Goal: Task Accomplishment & Management: Manage account settings

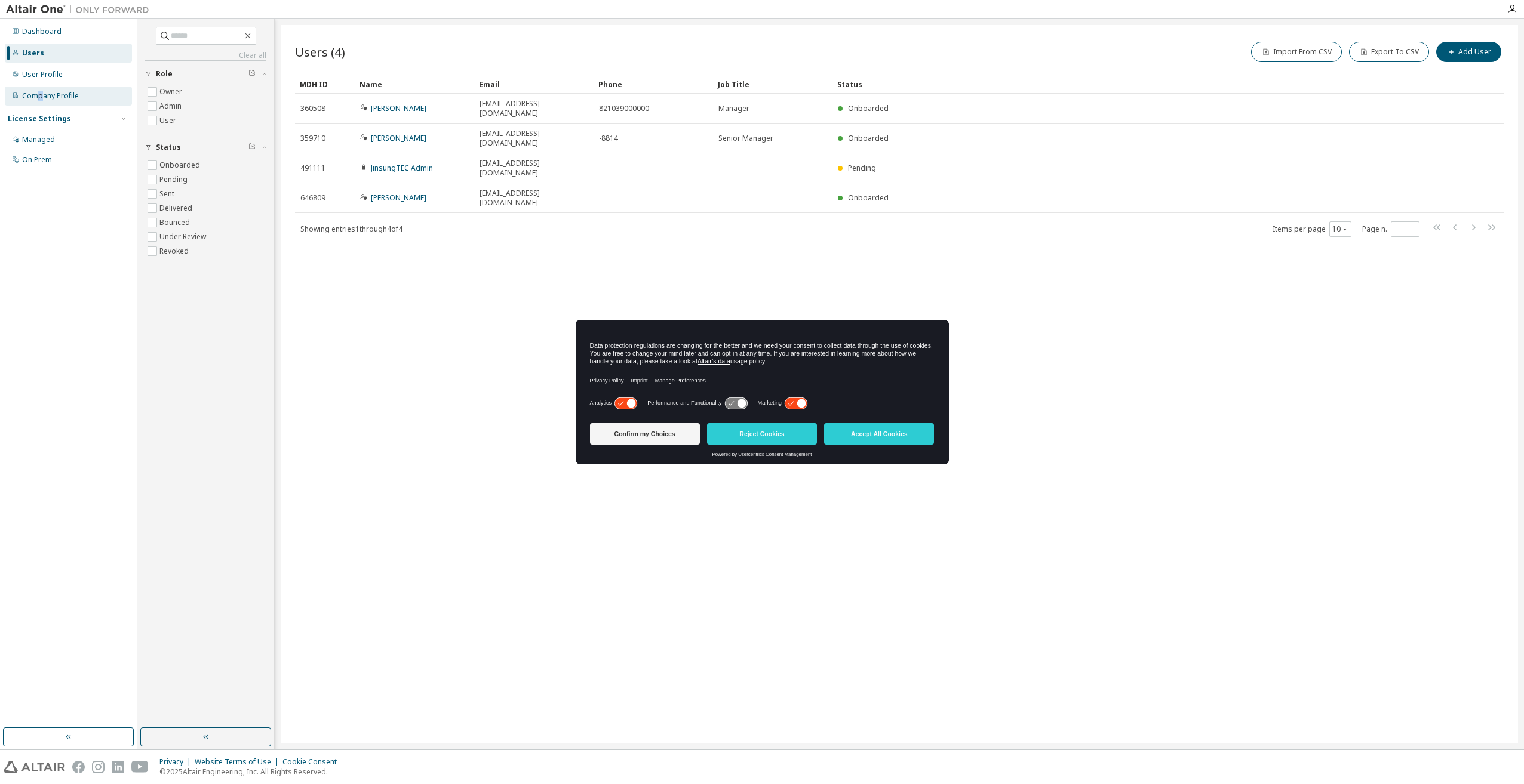
click at [40, 94] on div "Company Profile" at bounding box center [51, 96] width 57 height 10
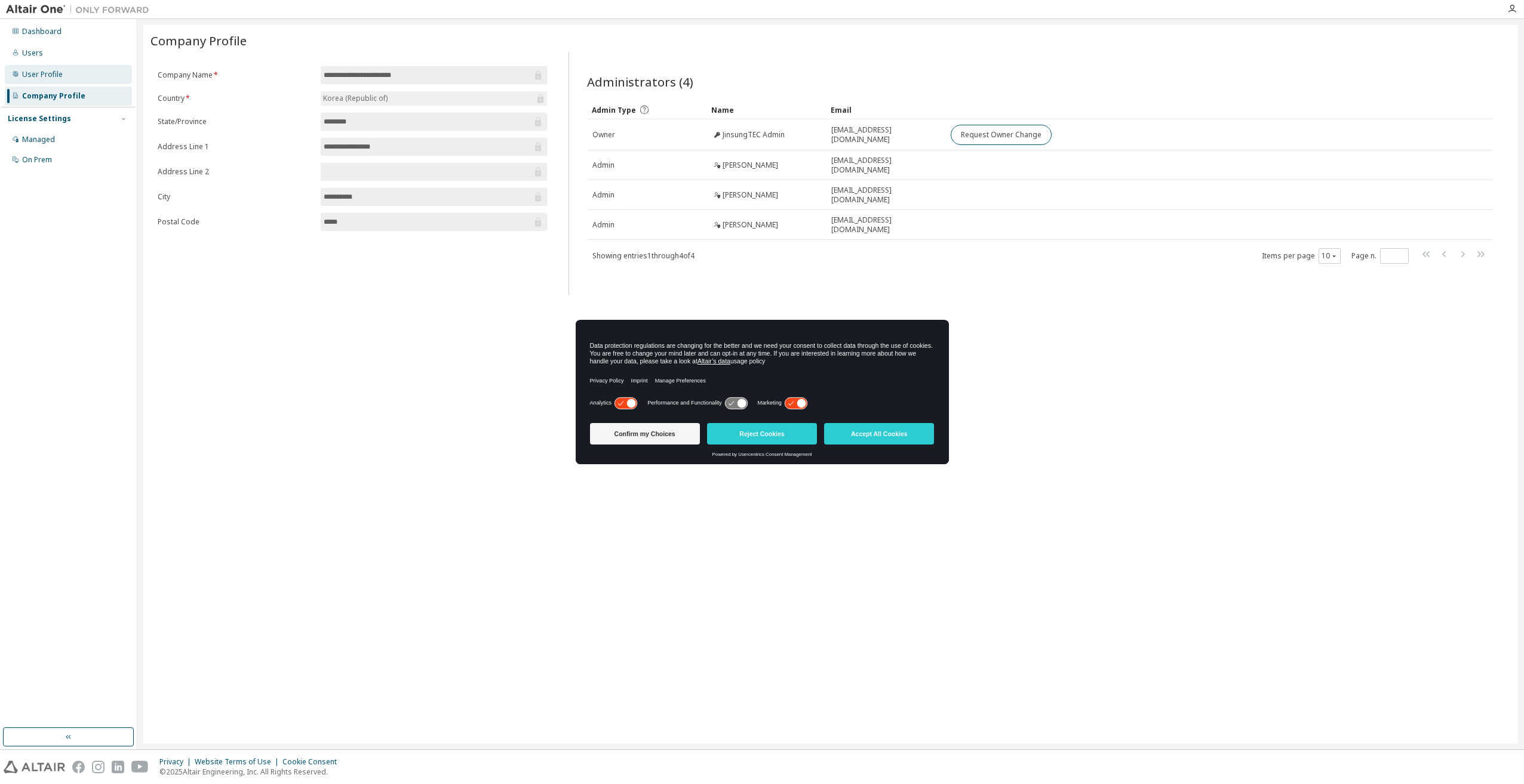
drag, startPoint x: 40, startPoint y: 94, endPoint x: 30, endPoint y: 80, distance: 17.2
click at [30, 80] on div "User Profile" at bounding box center [68, 75] width 127 height 19
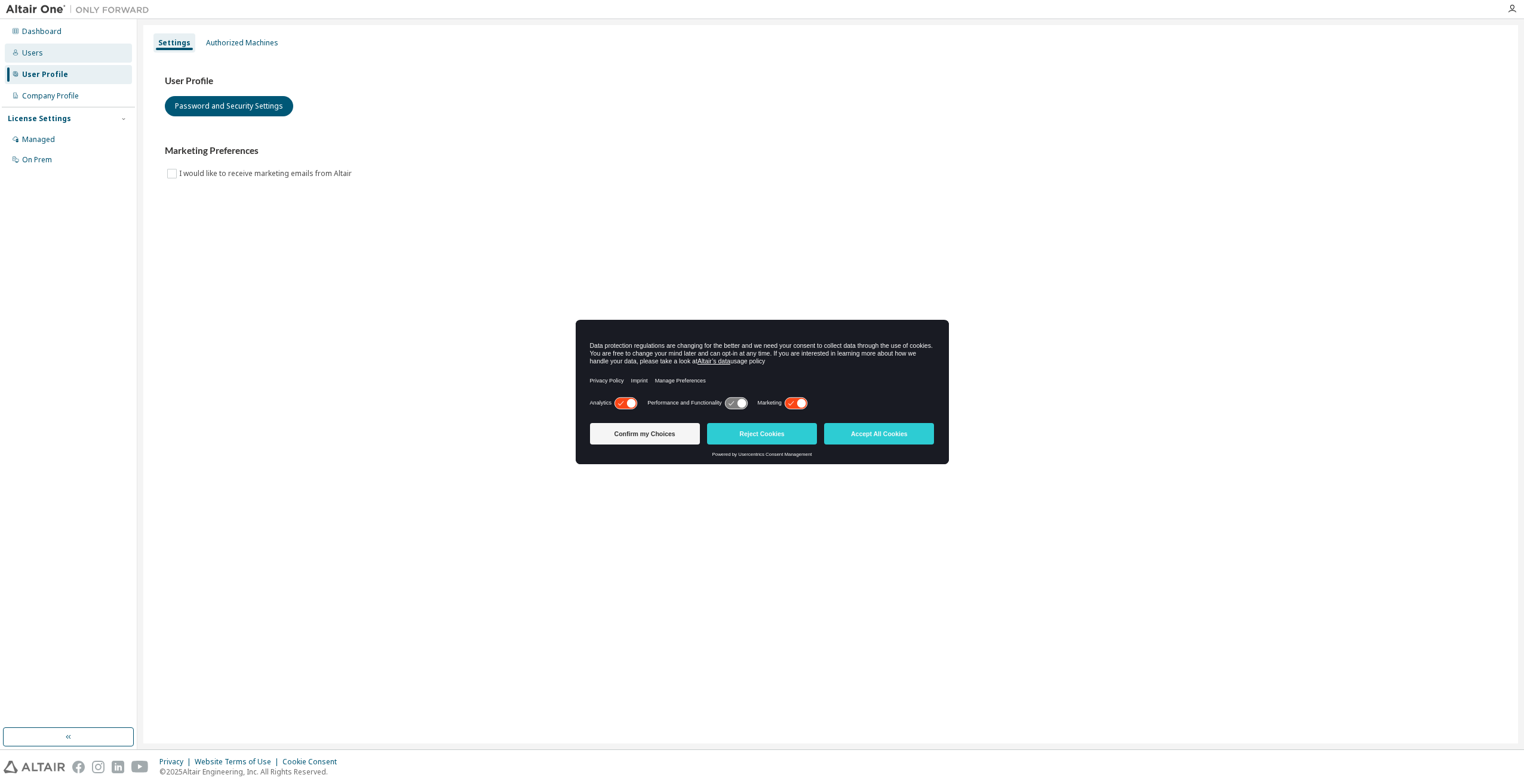
click at [29, 56] on div "Users" at bounding box center [32, 54] width 20 height 10
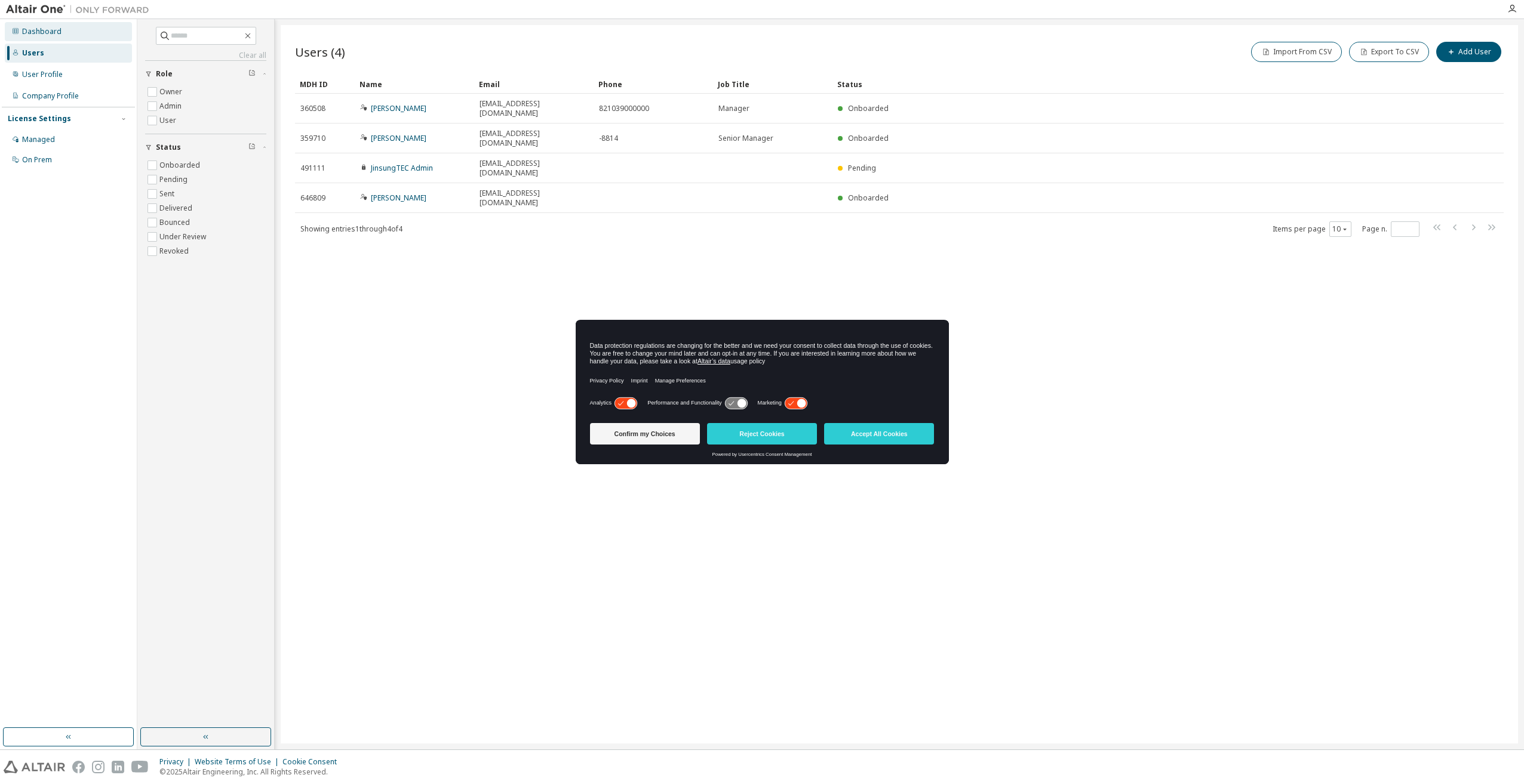
click at [35, 27] on div "Dashboard" at bounding box center [42, 32] width 39 height 10
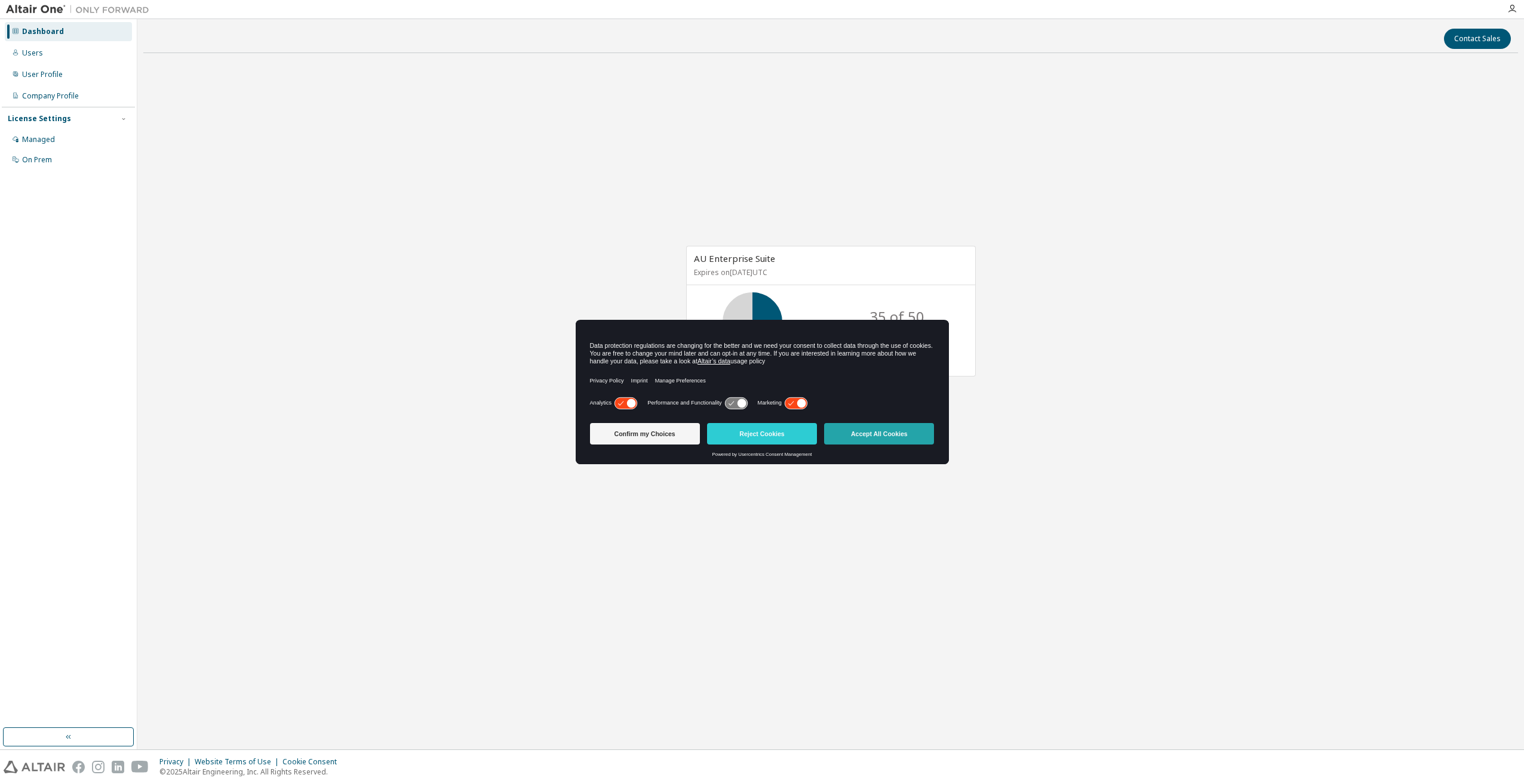
click at [860, 431] on button "Accept All Cookies" at bounding box center [878, 433] width 110 height 21
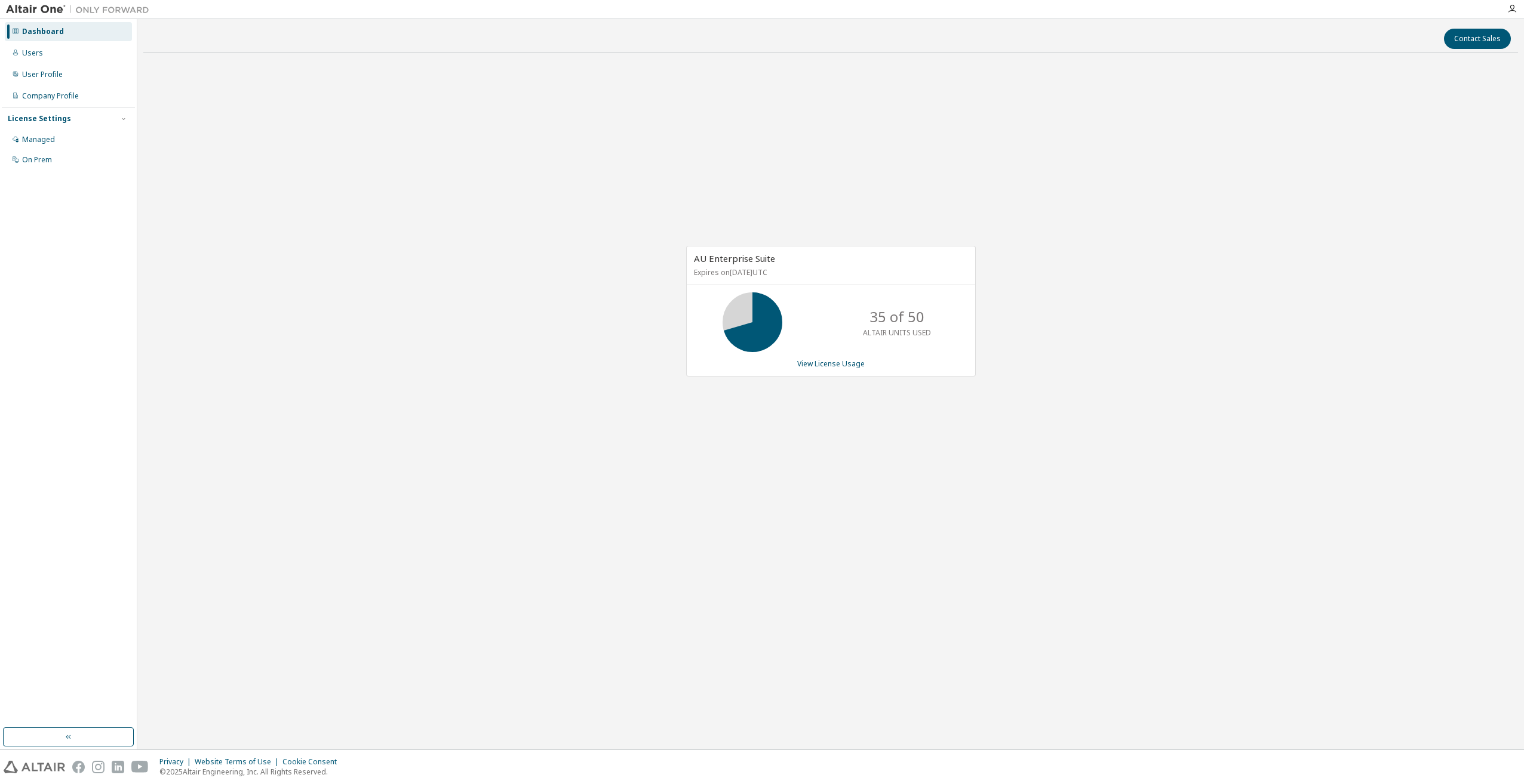
drag, startPoint x: 1297, startPoint y: 301, endPoint x: 1305, endPoint y: 271, distance: 31.0
click at [1297, 301] on div "AU Enterprise Suite Expires on July 21, 2026 UTC 35 of 50 ALTAIR UNITS USED Vie…" at bounding box center [830, 317] width 1374 height 509
click at [834, 366] on link "View License Usage" at bounding box center [830, 363] width 67 height 10
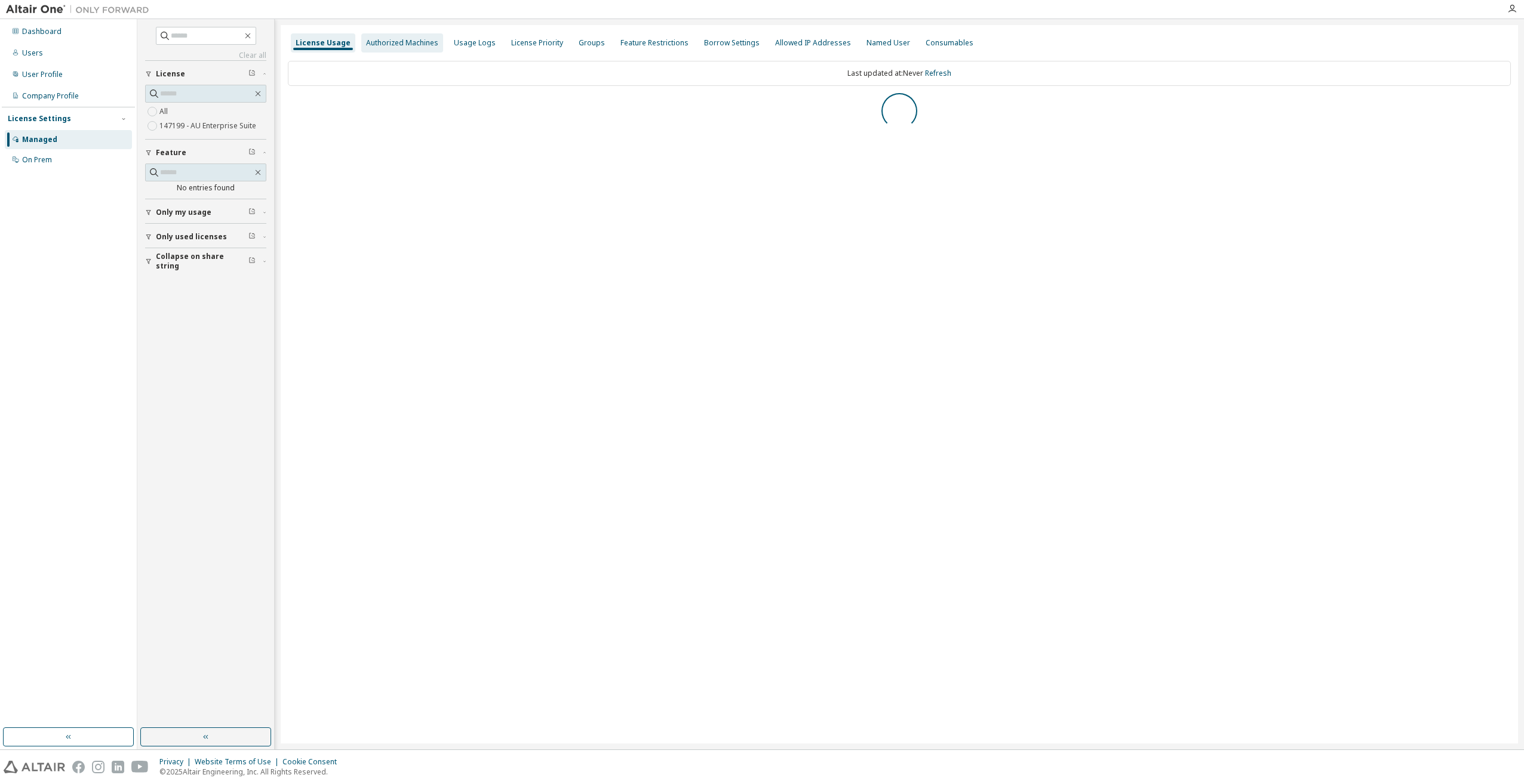
click at [379, 36] on div "Authorized Machines" at bounding box center [402, 43] width 82 height 19
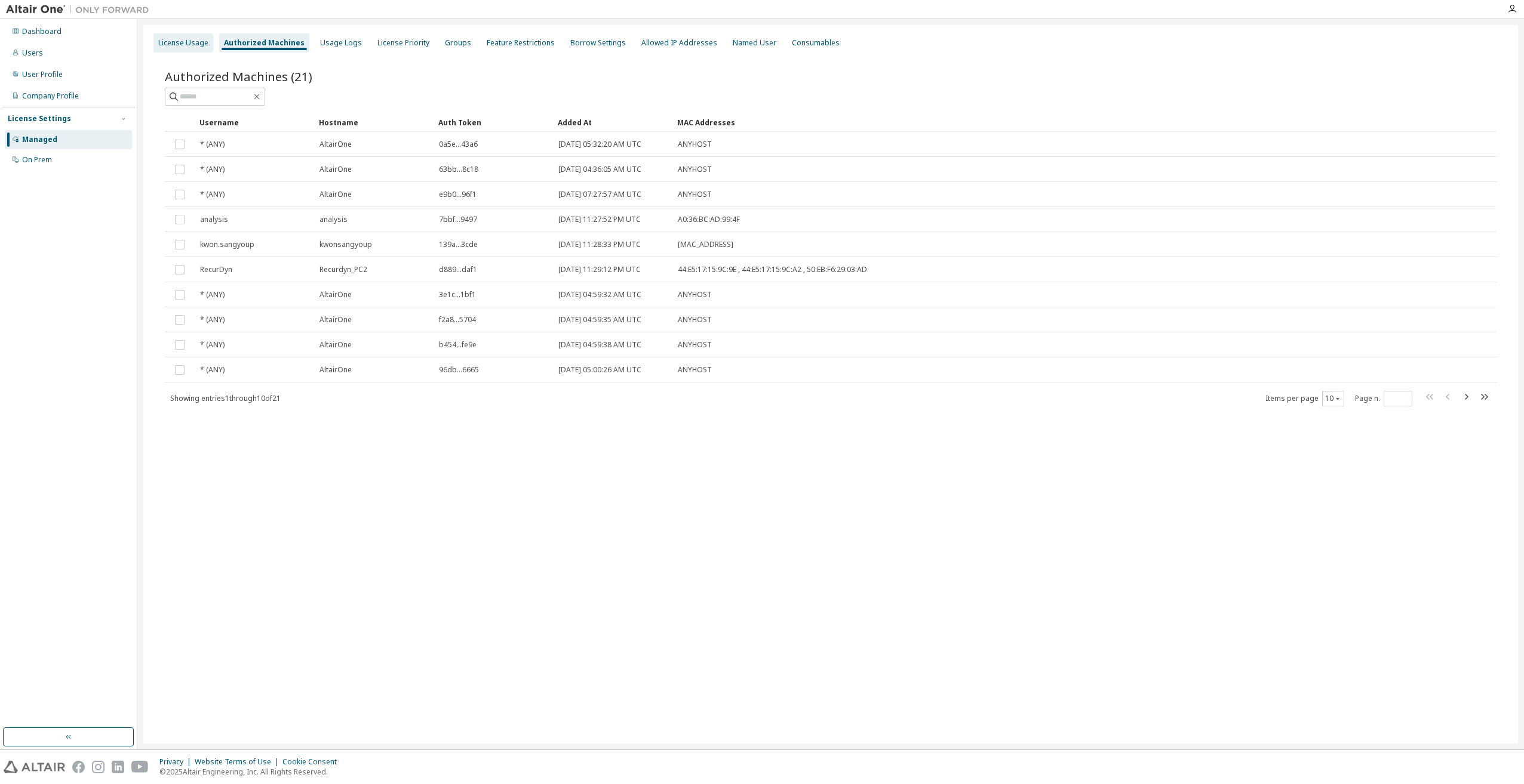
click at [195, 39] on div "License Usage" at bounding box center [182, 43] width 50 height 10
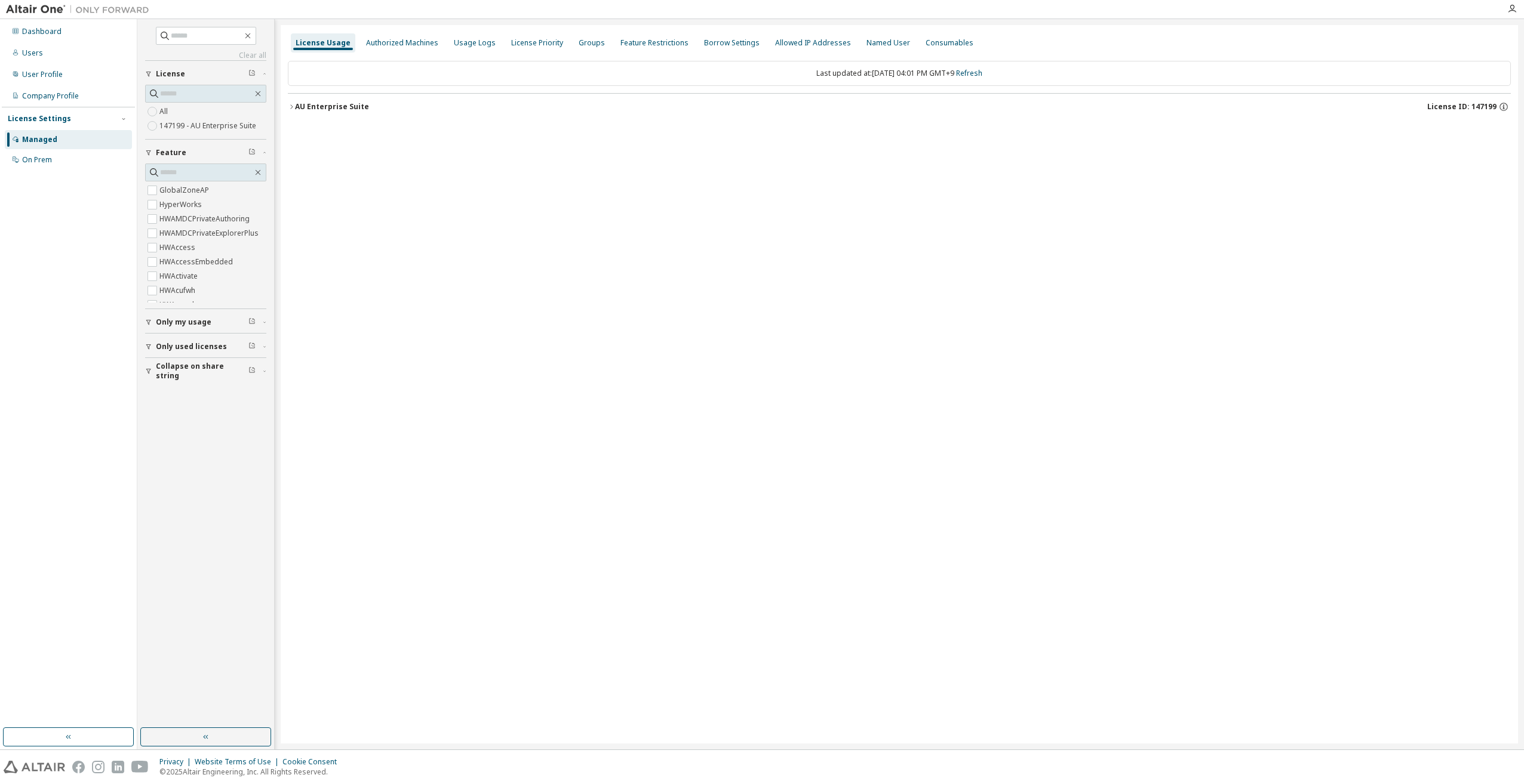
click at [437, 618] on div "License Usage Authorized Machines Usage Logs License Priority Groups Feature Re…" at bounding box center [898, 385] width 1237 height 719
click at [470, 46] on div "Usage Logs" at bounding box center [475, 43] width 42 height 10
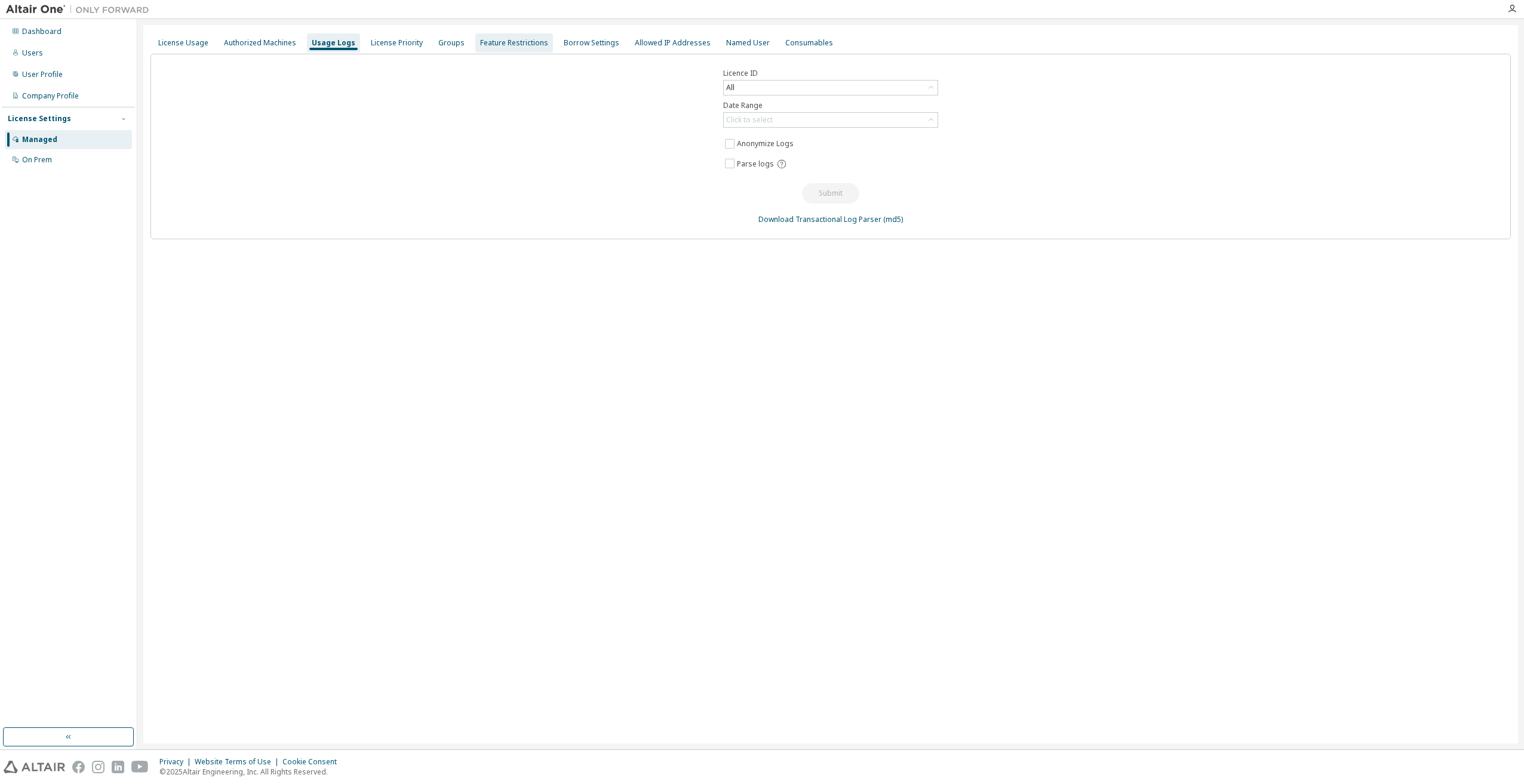
click at [504, 38] on div "Feature Restrictions" at bounding box center [514, 43] width 68 height 10
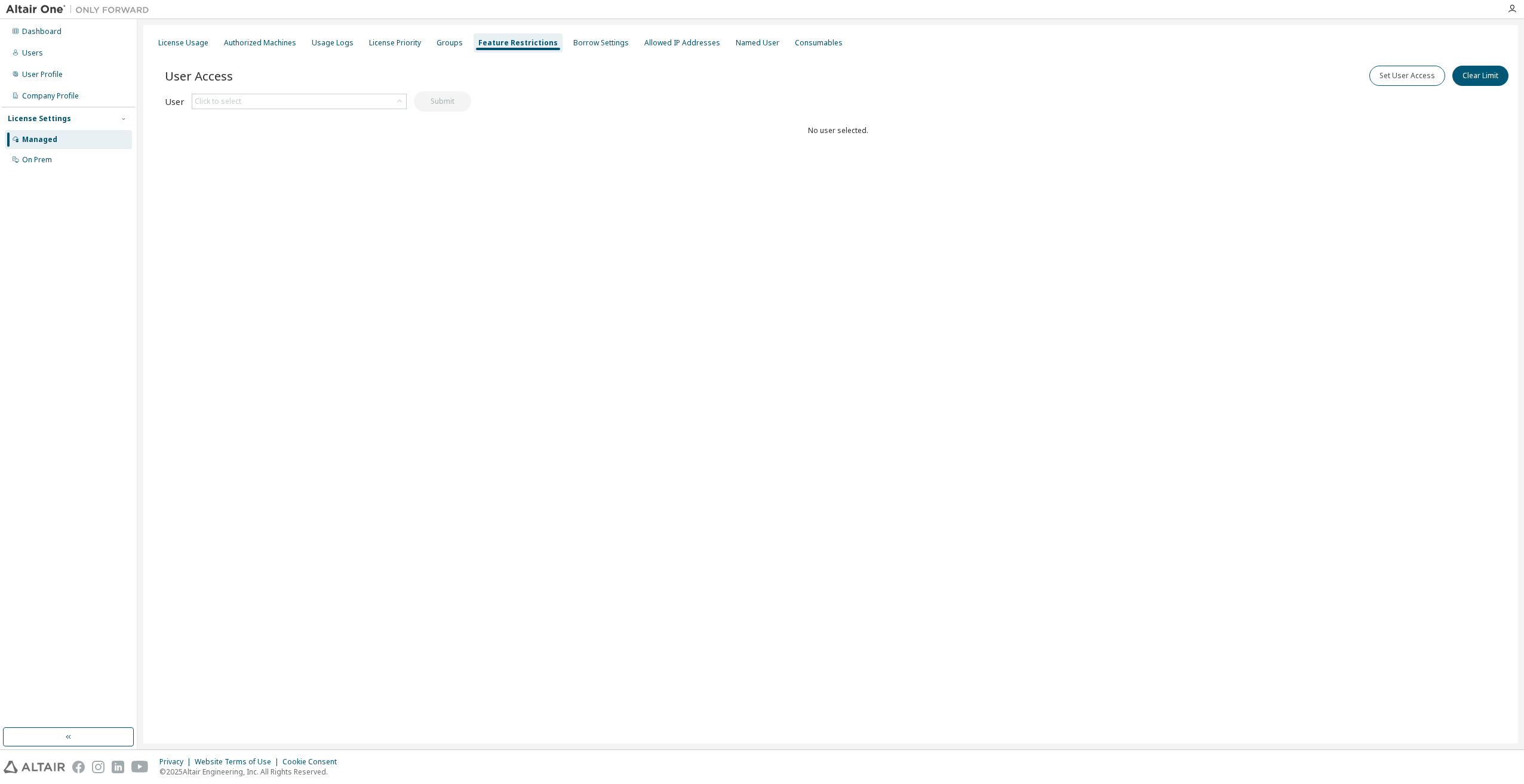
click at [17, 138] on icon at bounding box center [15, 138] width 7 height 7
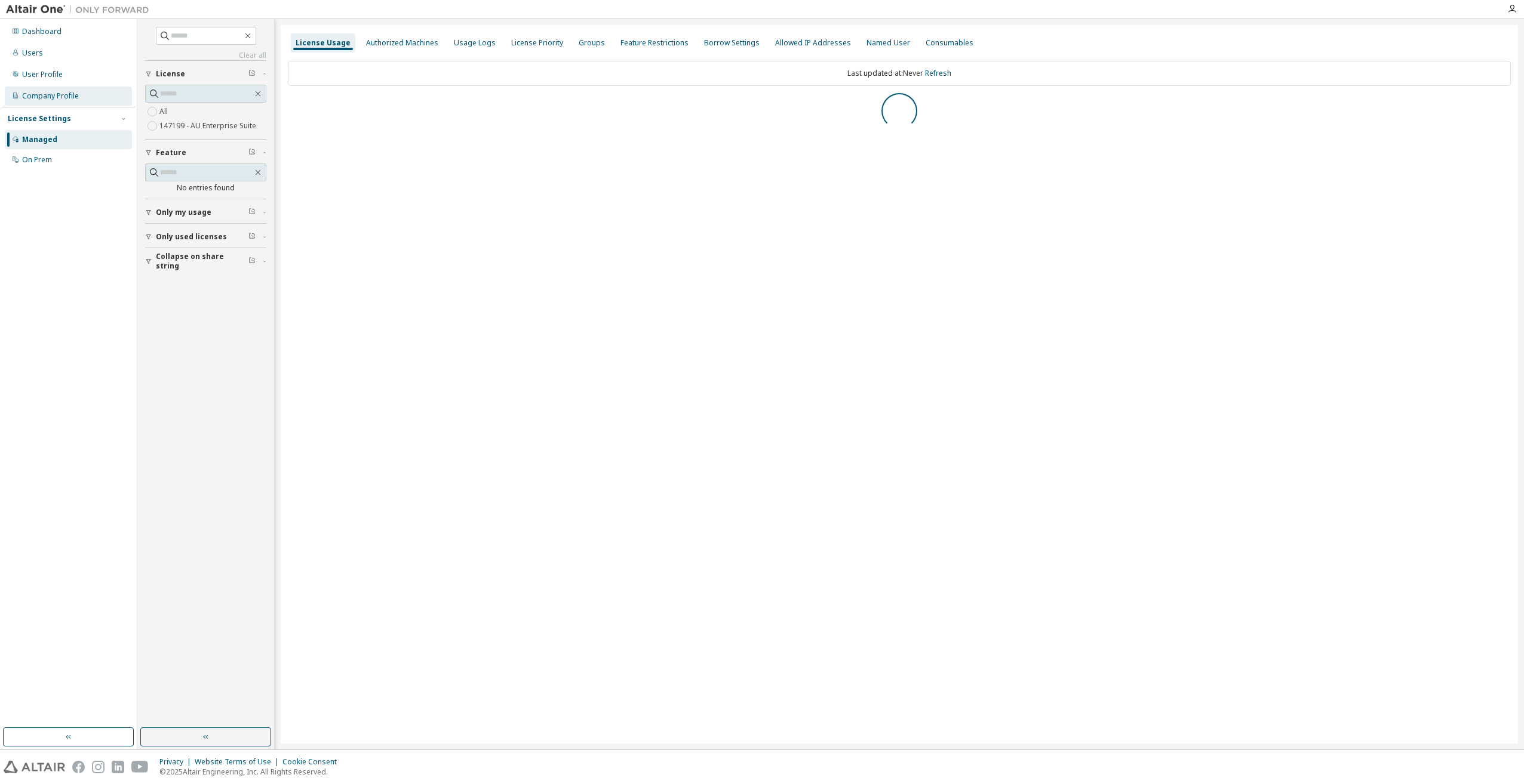
click at [34, 97] on div "Company Profile" at bounding box center [51, 96] width 57 height 10
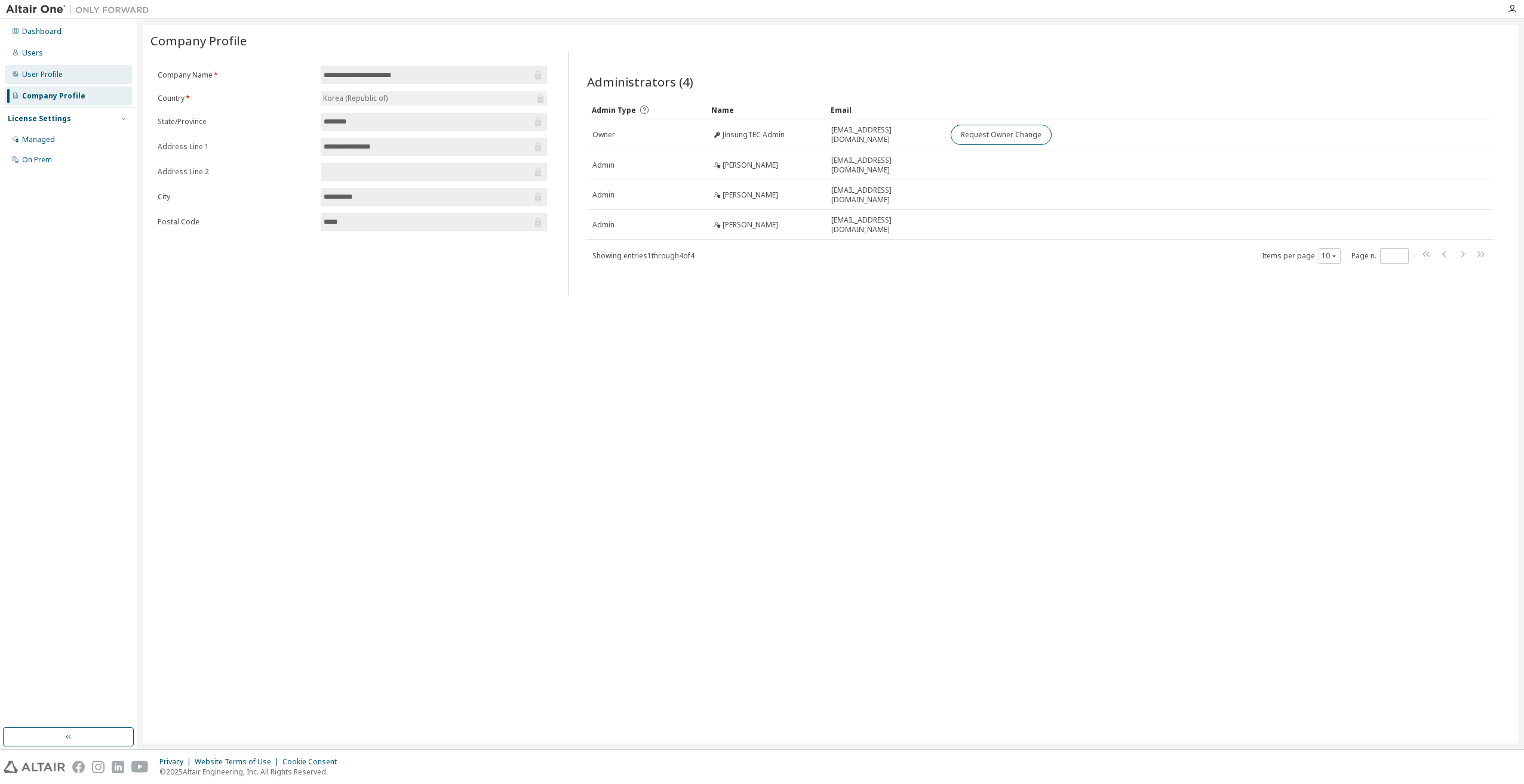
click at [39, 75] on div "User Profile" at bounding box center [43, 75] width 41 height 10
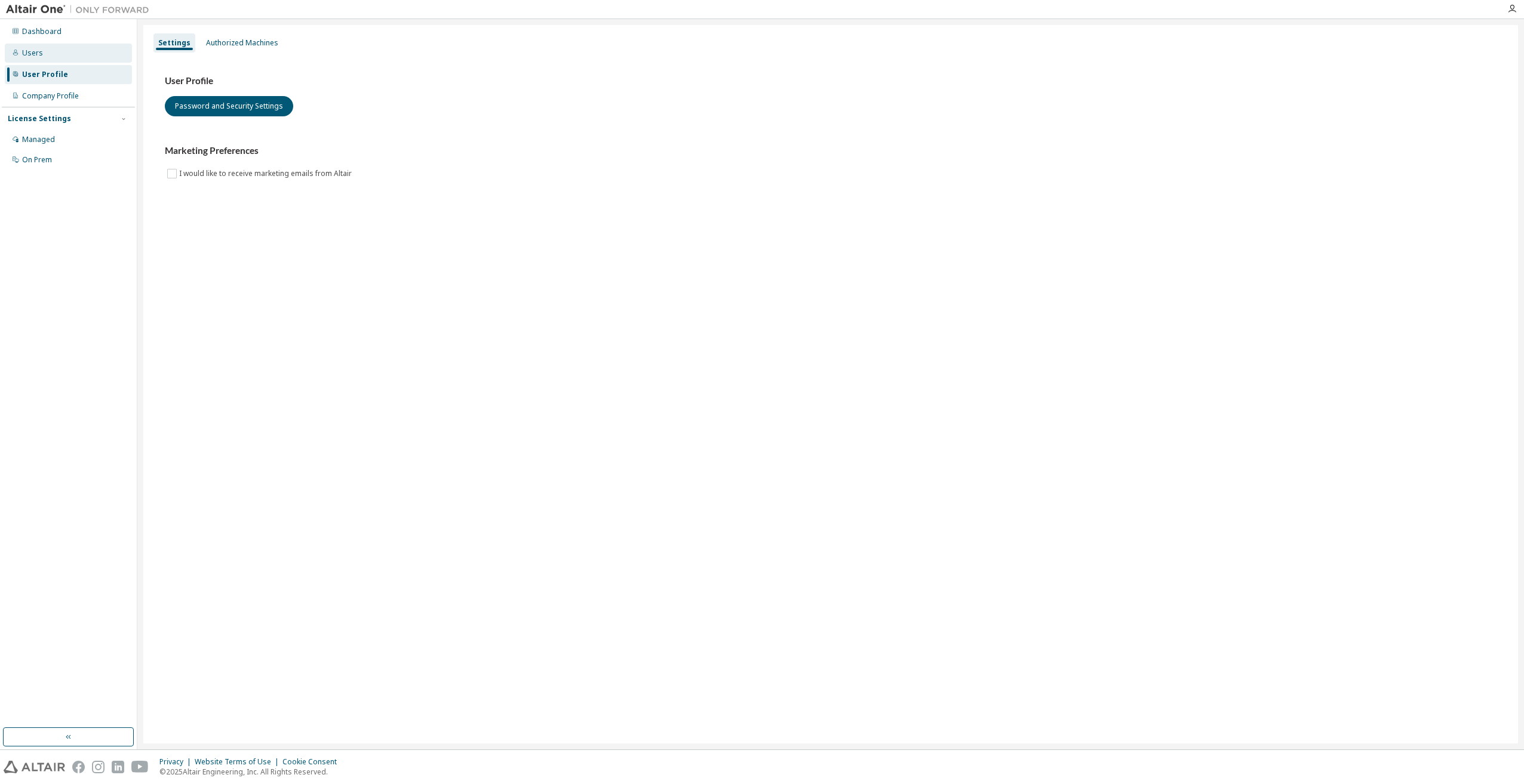
click at [20, 57] on div "Users" at bounding box center [68, 54] width 127 height 19
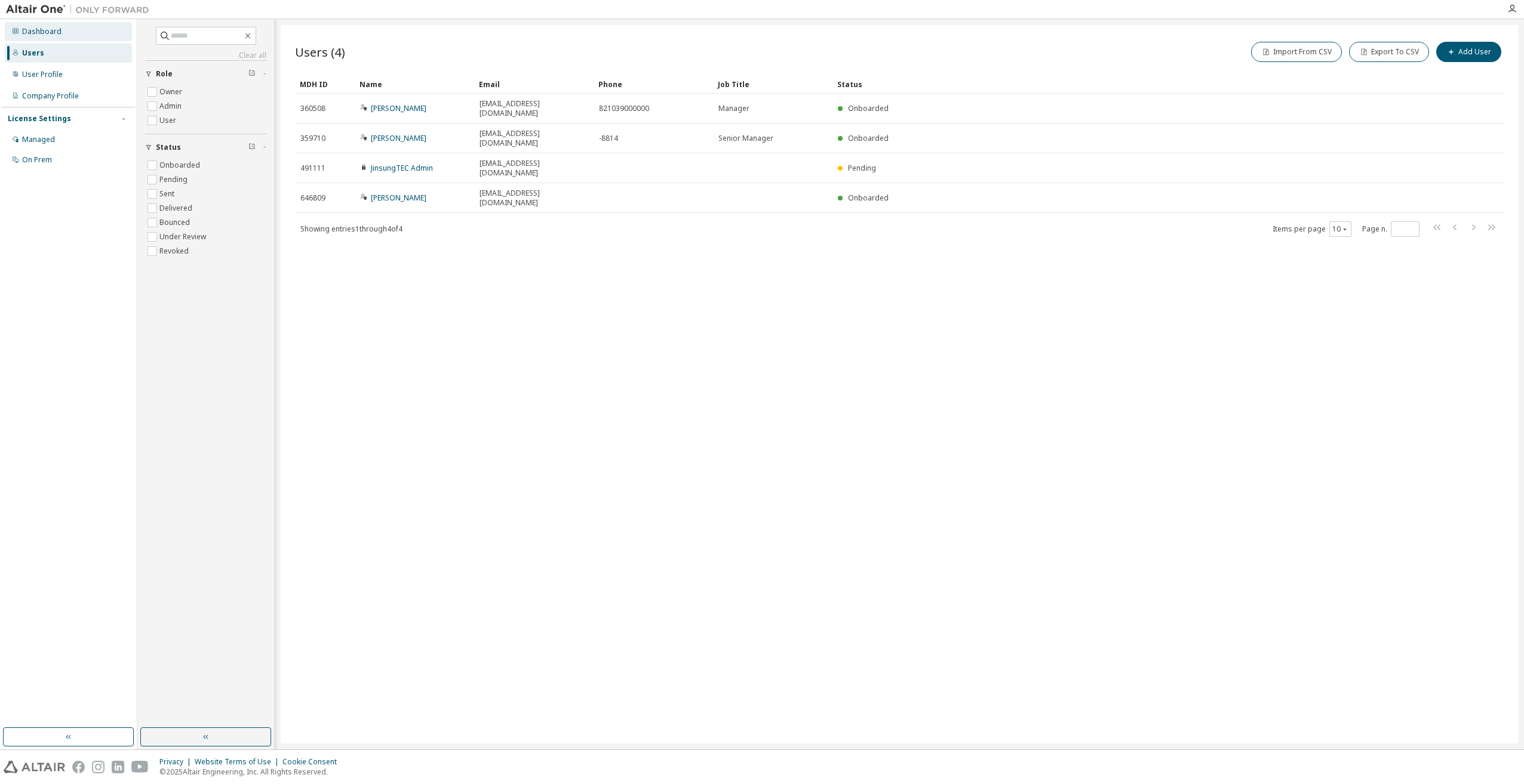
click at [33, 33] on div "Dashboard" at bounding box center [42, 32] width 39 height 10
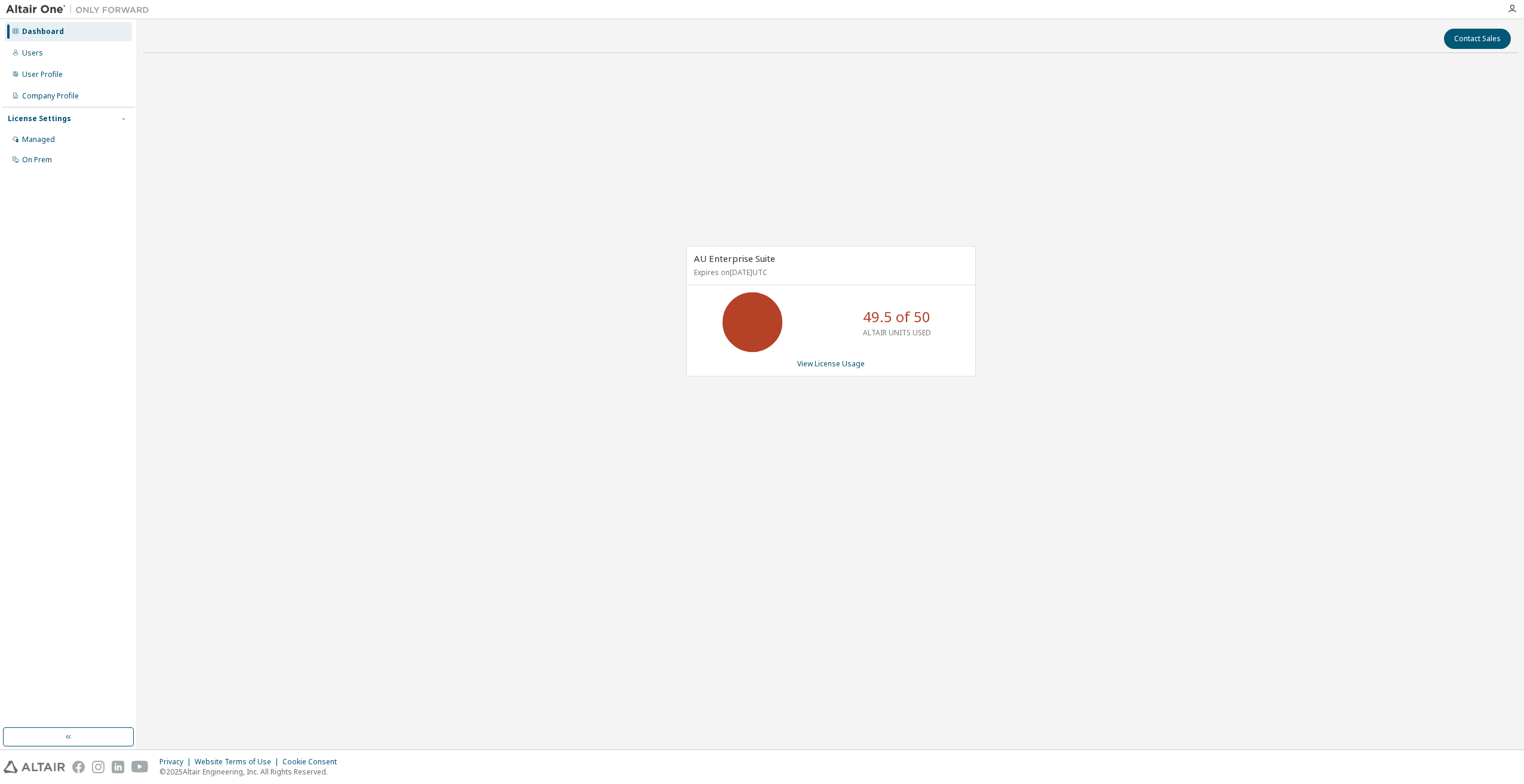
click at [813, 357] on div "AU Enterprise Suite Expires on July 21, 2026 UTC 49.5 of 50 ALTAIR UNITS USED V…" at bounding box center [830, 311] width 289 height 131
click at [815, 362] on link "View License Usage" at bounding box center [830, 363] width 67 height 10
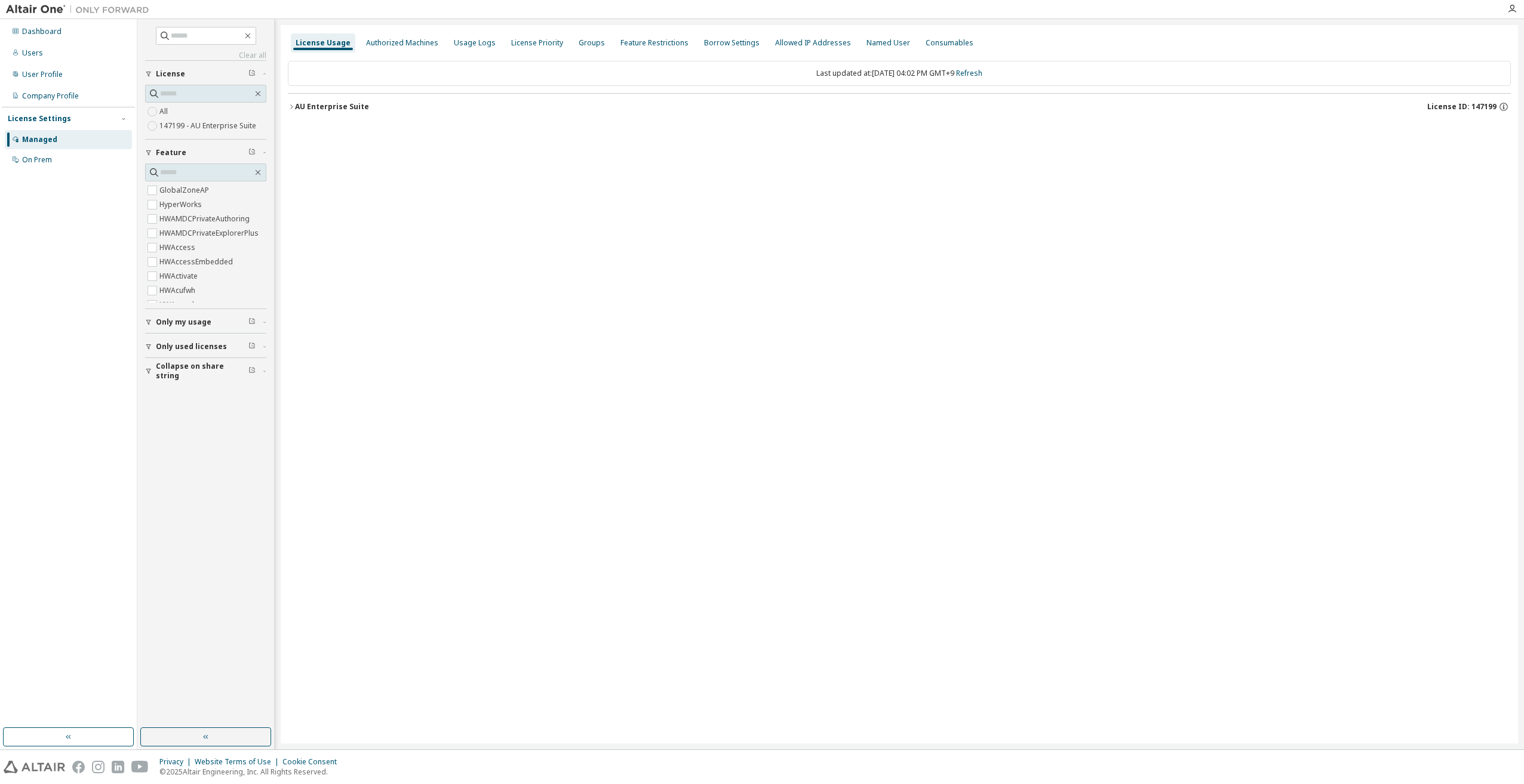
click at [290, 104] on icon "button" at bounding box center [290, 106] width 7 height 7
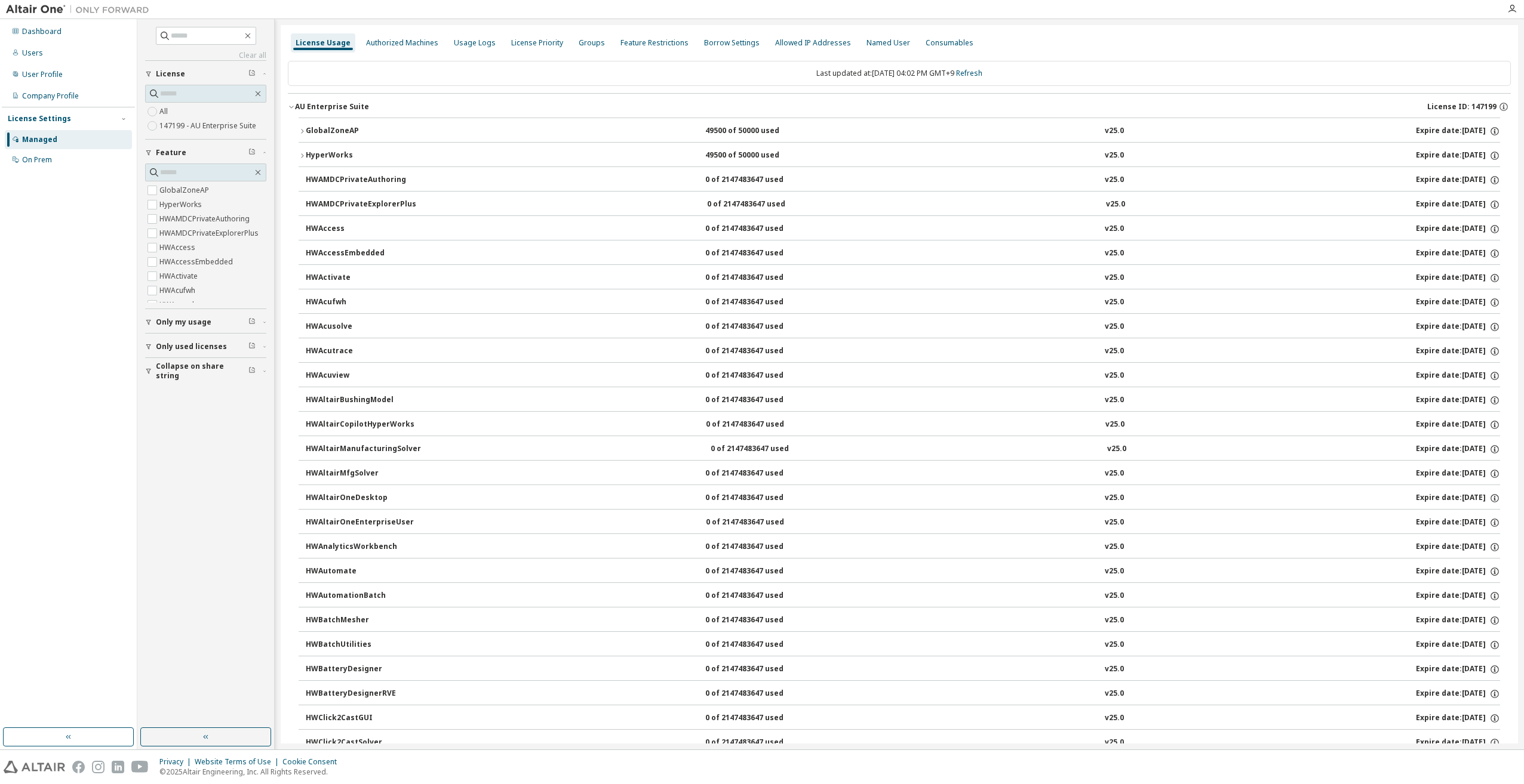
click at [306, 122] on button "GlobalZoneAP 49500 of 50000 used v25.0 Expire date: 2026-07-21" at bounding box center [898, 131] width 1201 height 26
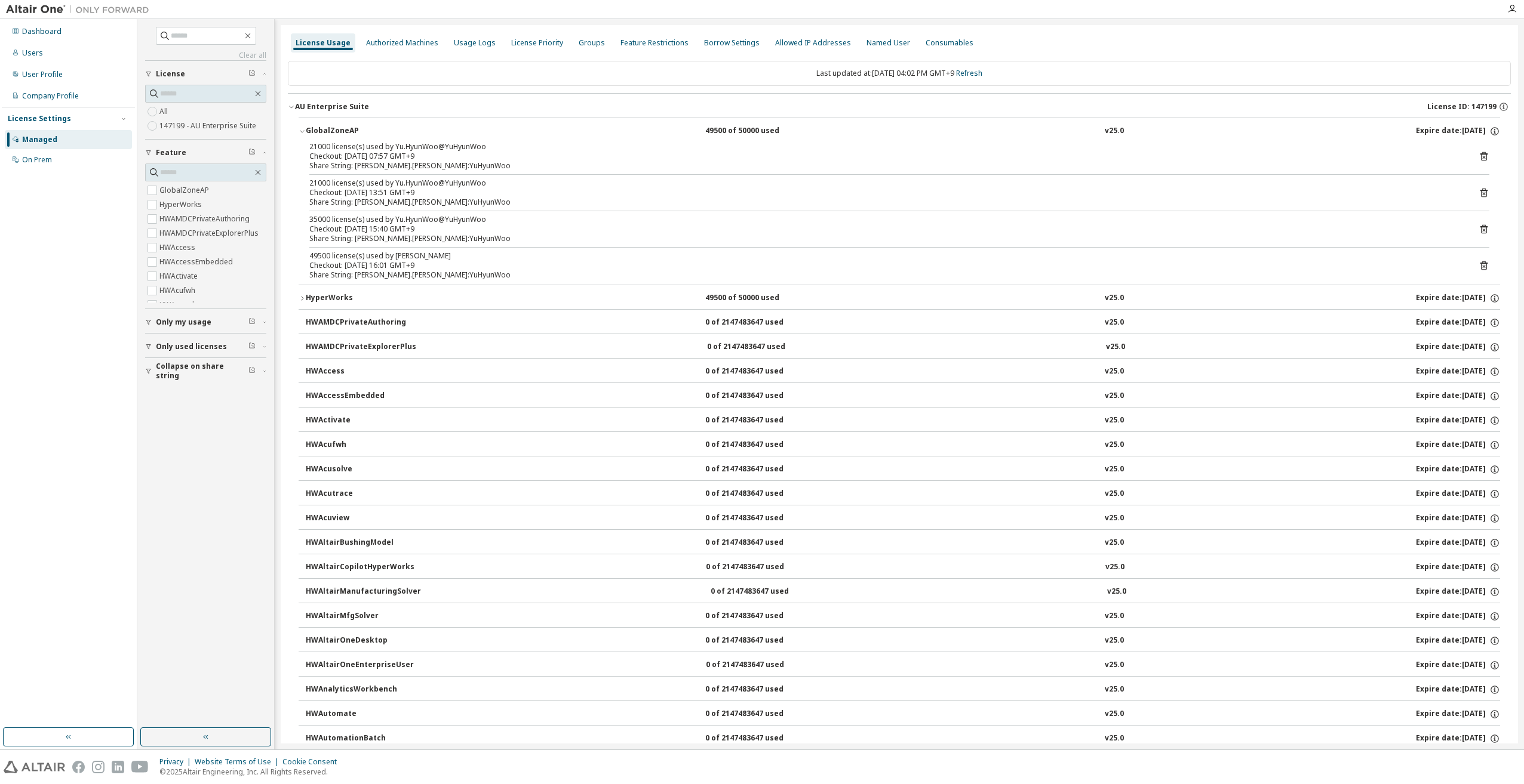
click at [1478, 263] on icon at bounding box center [1483, 265] width 11 height 11
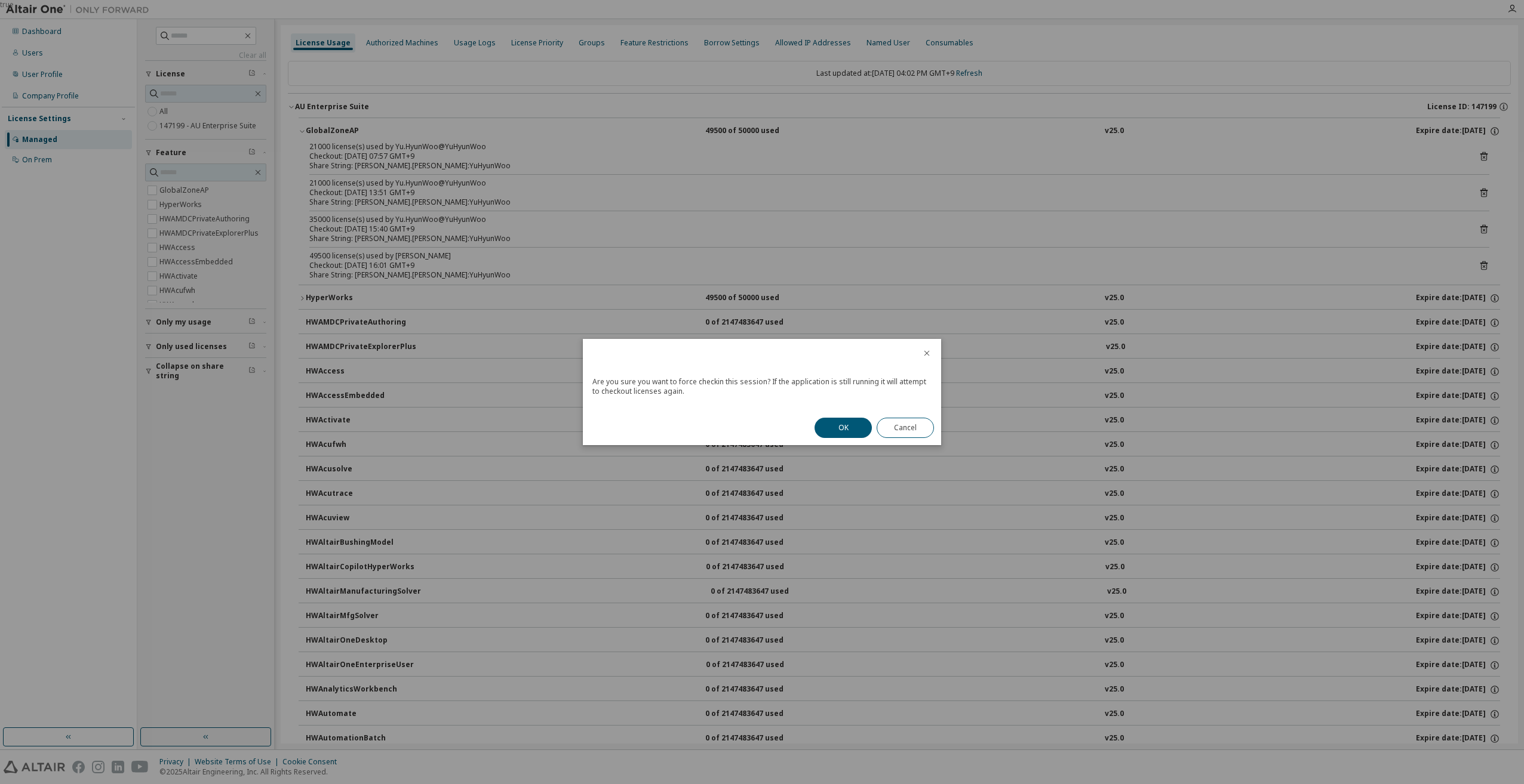
click at [838, 440] on div "OK Cancel" at bounding box center [873, 429] width 133 height 35
click at [833, 424] on button "OK" at bounding box center [843, 428] width 57 height 20
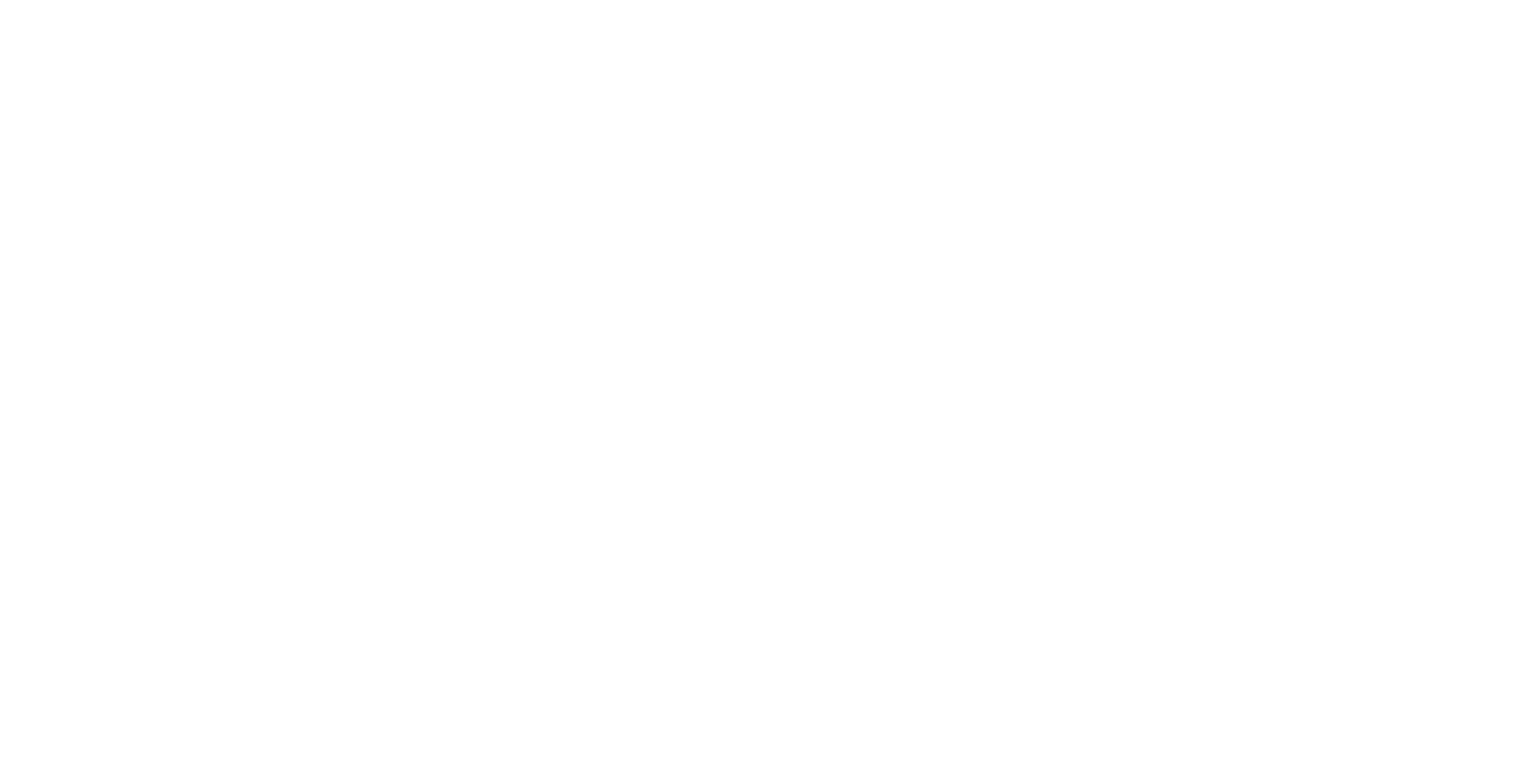
click at [1325, 211] on div at bounding box center [762, 392] width 1524 height 784
click at [1323, 230] on div at bounding box center [762, 392] width 1524 height 784
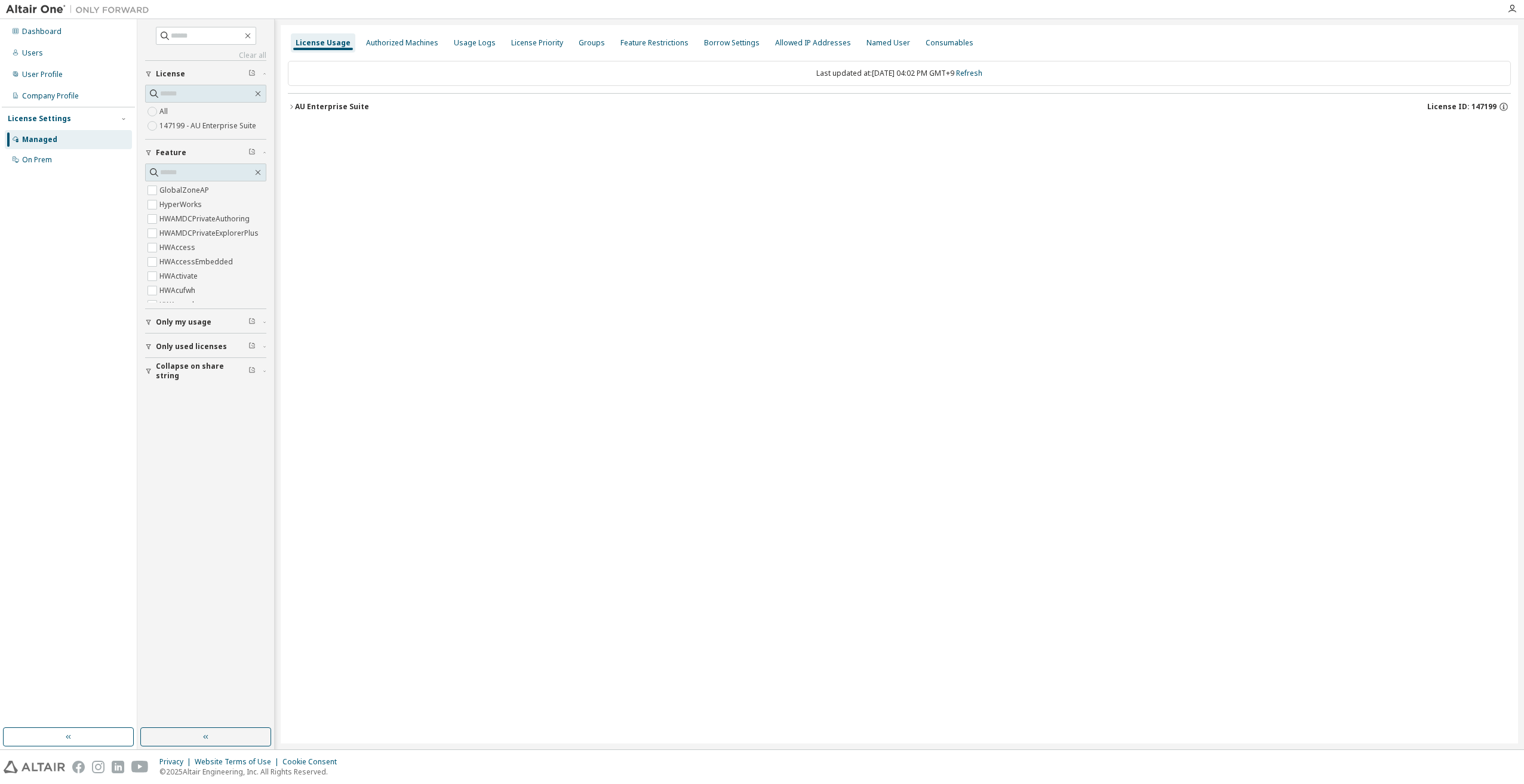
click at [293, 103] on icon "button" at bounding box center [290, 106] width 7 height 7
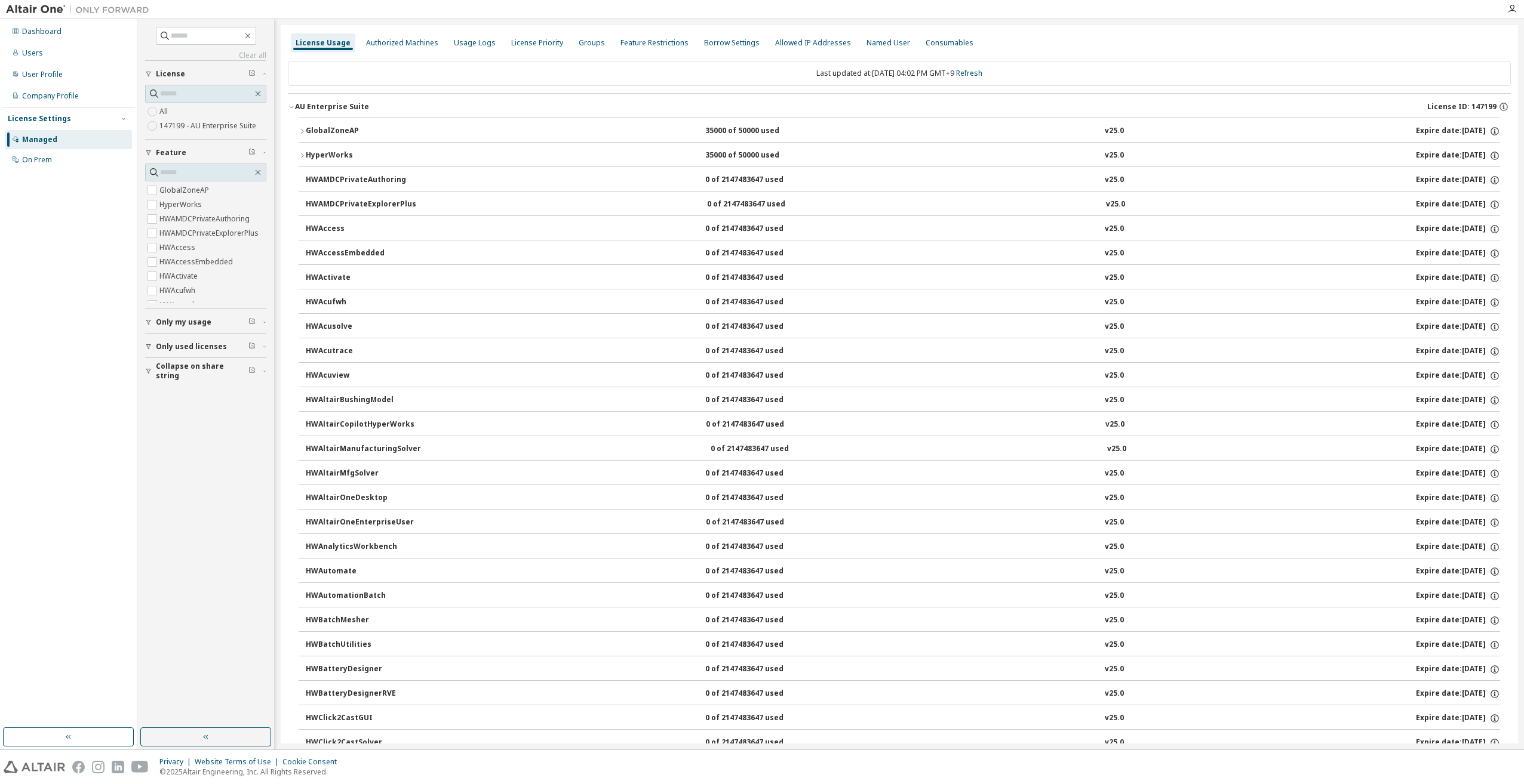
click at [304, 129] on icon "button" at bounding box center [301, 131] width 7 height 7
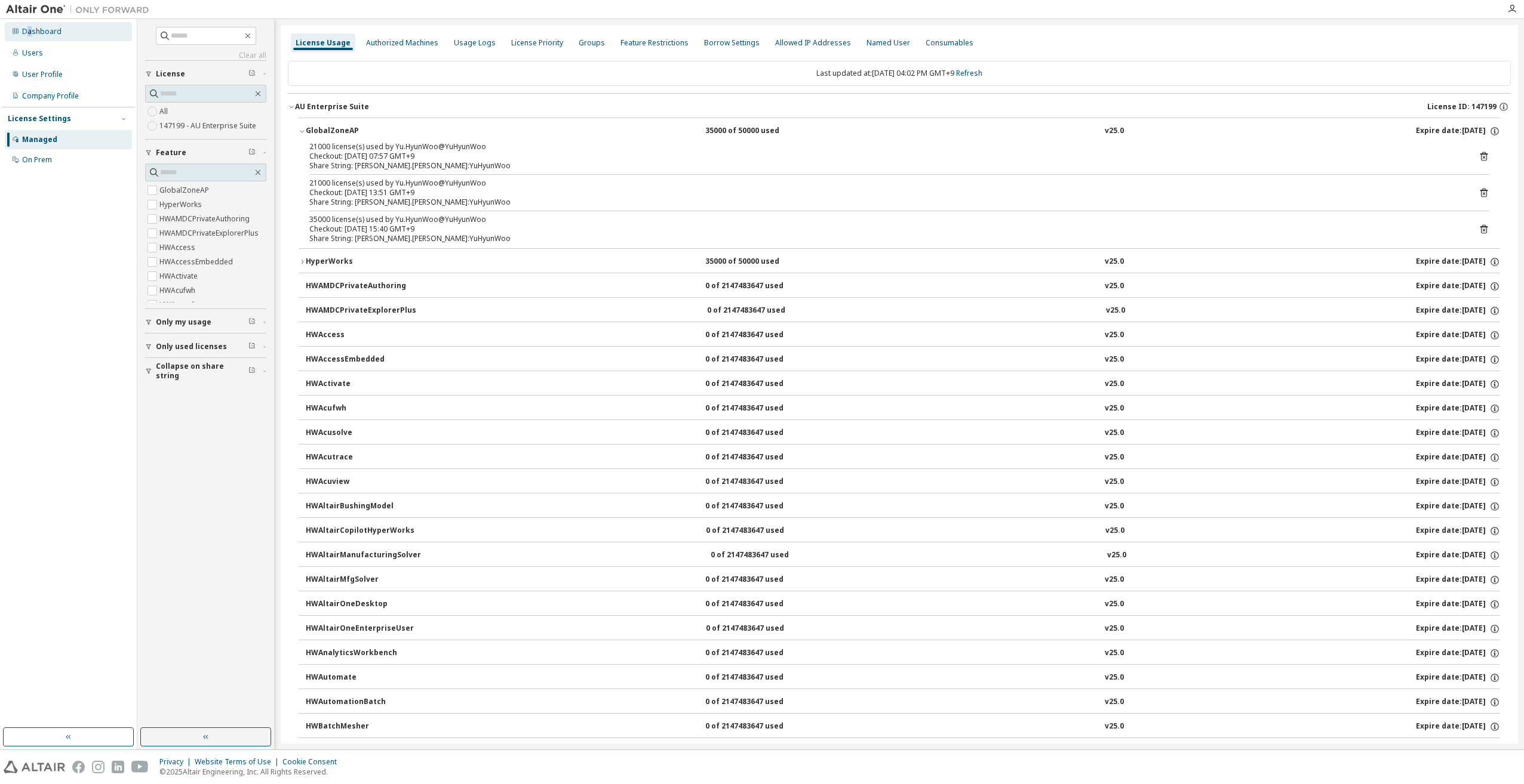
click at [31, 28] on div "Dashboard" at bounding box center [42, 32] width 39 height 10
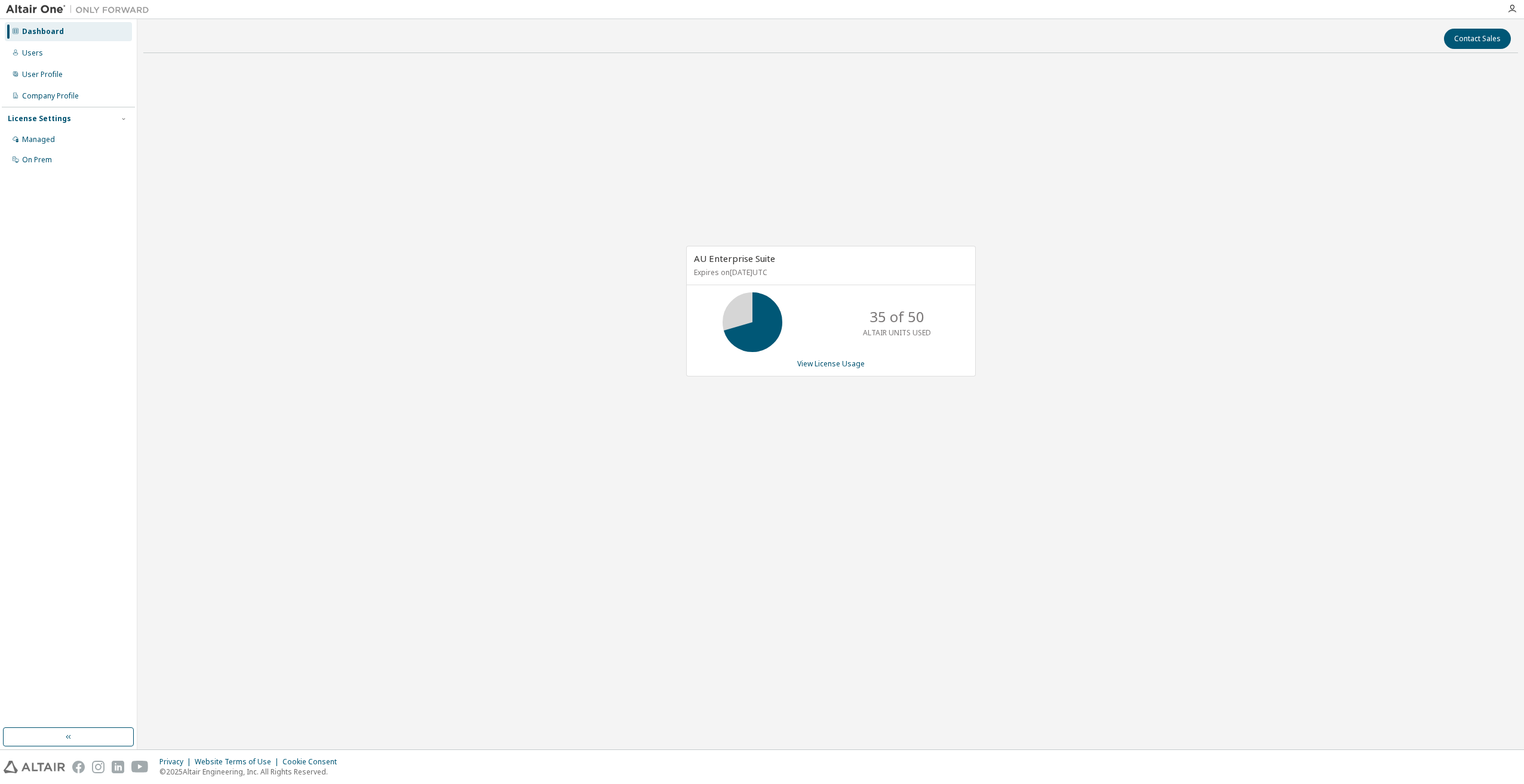
drag, startPoint x: 896, startPoint y: 486, endPoint x: 908, endPoint y: 491, distance: 13.0
click at [901, 489] on div "AU Enterprise Suite Expires on July 21, 2026 UTC 35 of 50 ALTAIR UNITS USED Vie…" at bounding box center [830, 317] width 1374 height 509
click at [913, 489] on div "AU Enterprise Suite Expires on July 21, 2026 UTC 35 of 50 ALTAIR UNITS USED Vie…" at bounding box center [830, 317] width 1374 height 509
click at [916, 498] on div "AU Enterprise Suite Expires on July 21, 2026 UTC 35 of 50 ALTAIR UNITS USED Vie…" at bounding box center [830, 317] width 1374 height 509
click at [613, 377] on div "AU Enterprise Suite Expires on [DATE] UTC 49.5 of 50 ALTAIR UNITS USED View Lic…" at bounding box center [830, 317] width 1374 height 509
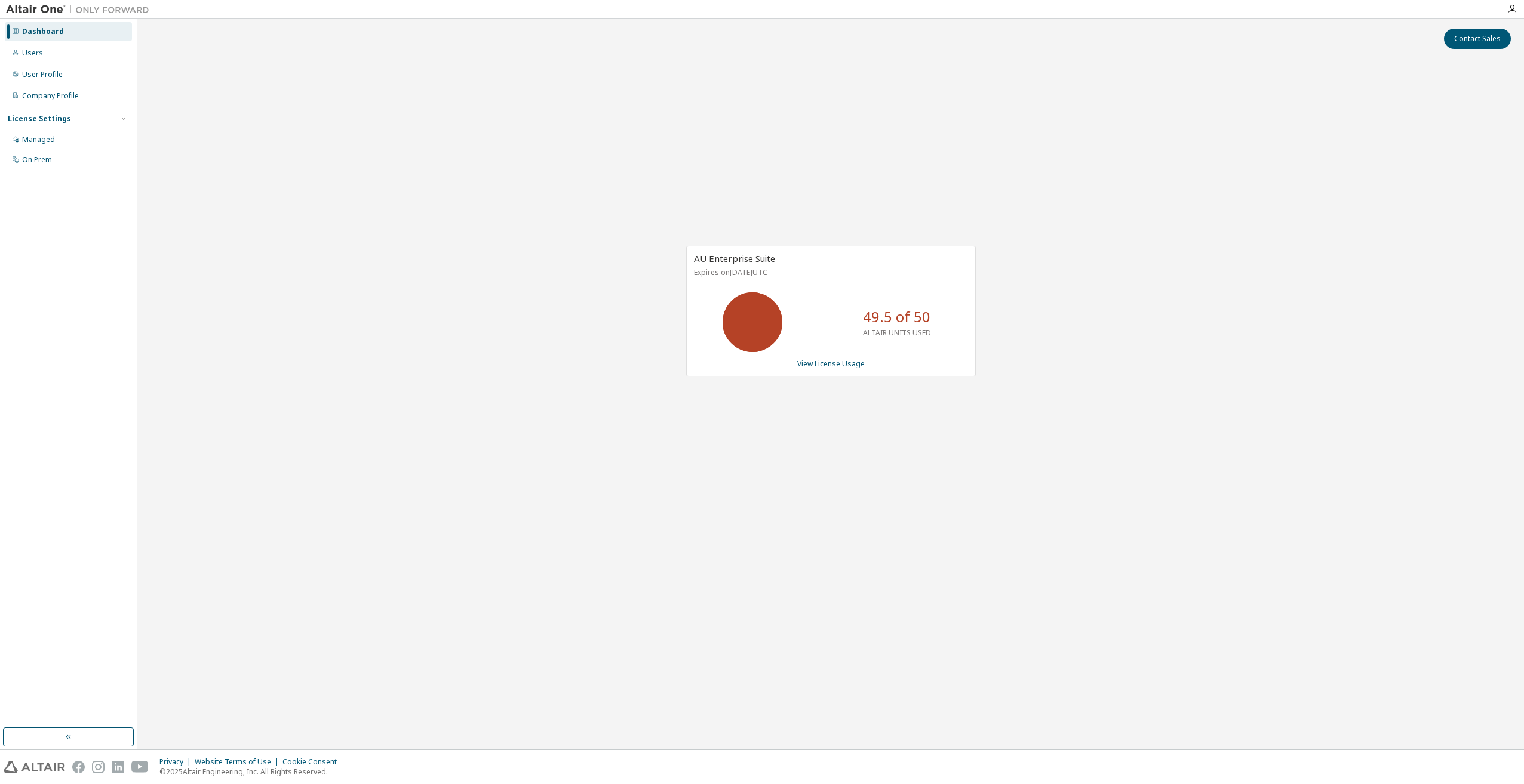
click at [812, 356] on div "AU Enterprise Suite Expires on July 21, 2026 UTC 49.5 of 50 ALTAIR UNITS USED V…" at bounding box center [830, 311] width 289 height 131
click at [812, 365] on link "View License Usage" at bounding box center [830, 363] width 67 height 10
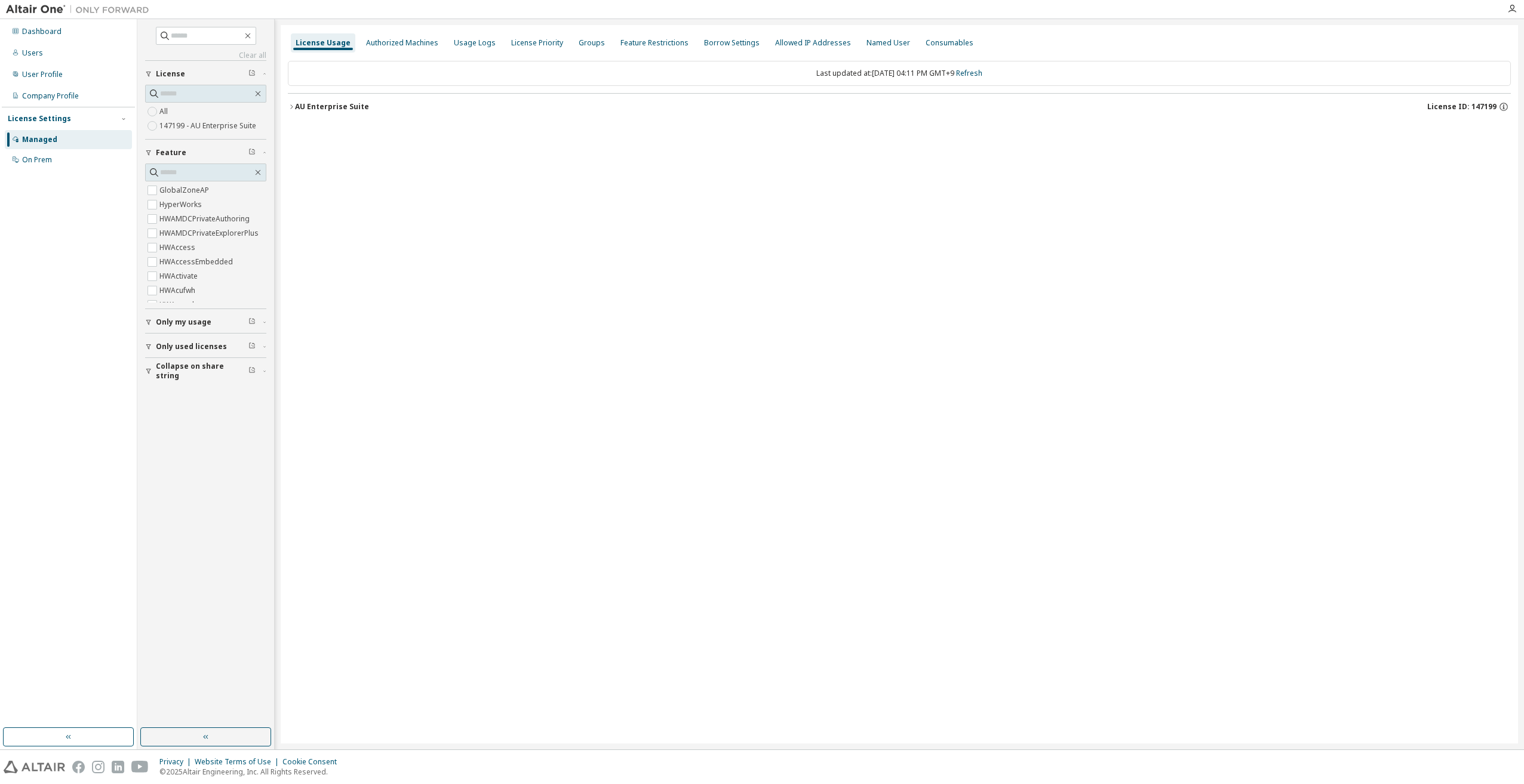
click at [289, 107] on icon "button" at bounding box center [290, 106] width 7 height 7
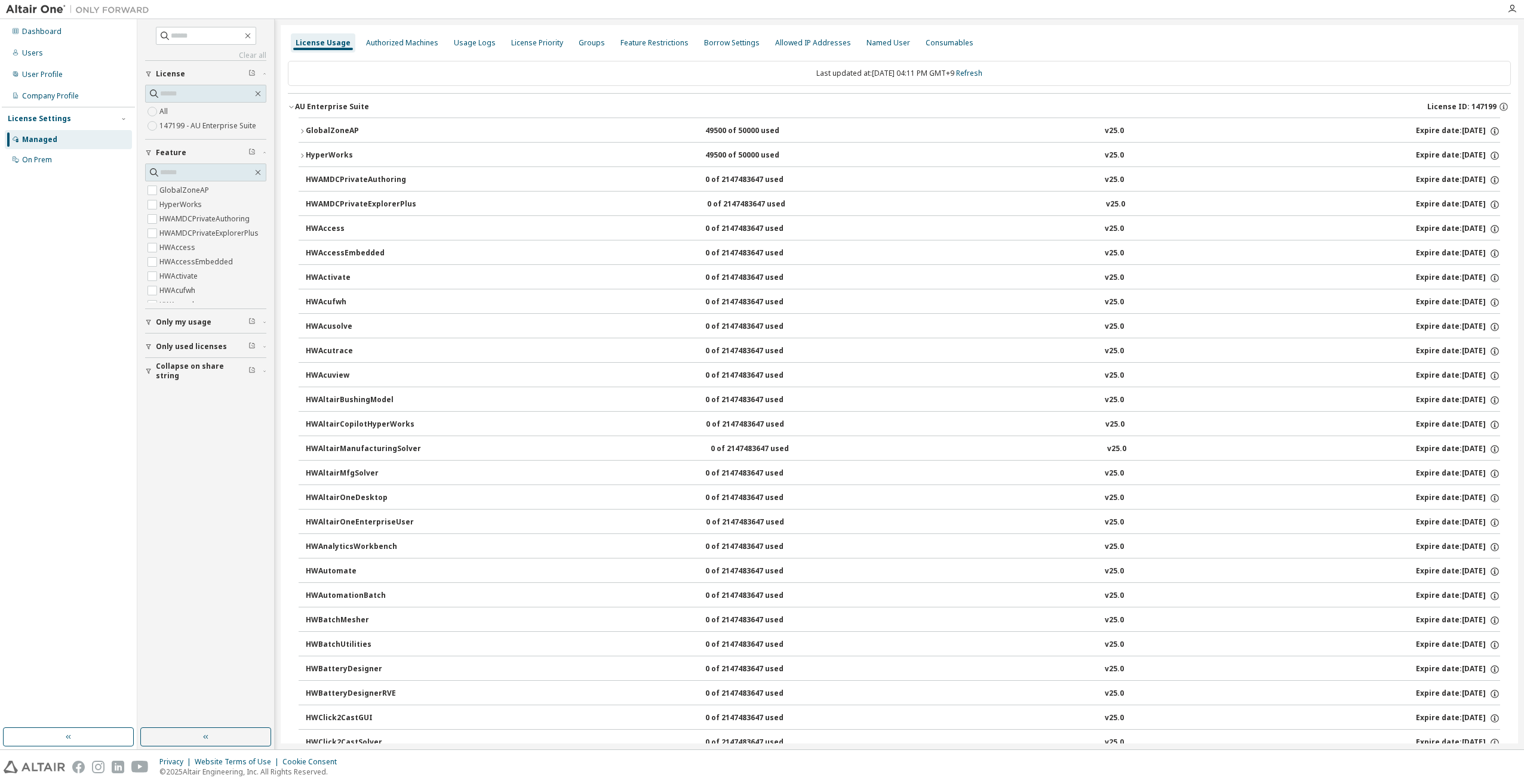
click at [302, 127] on button "GlobalZoneAP 49500 of 50000 used v25.0 Expire date: 2026-07-21" at bounding box center [898, 131] width 1201 height 26
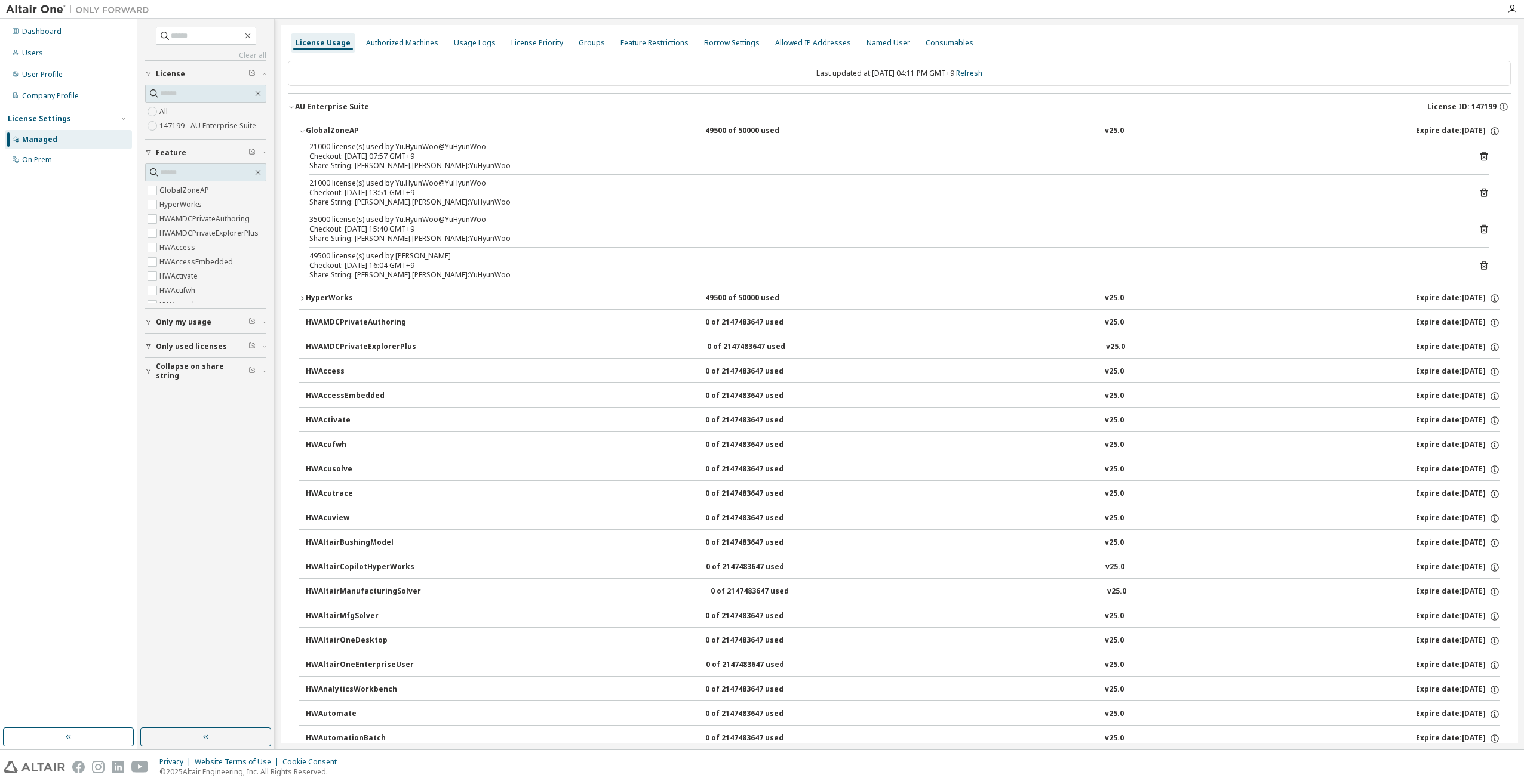
drag, startPoint x: 1468, startPoint y: 265, endPoint x: 1476, endPoint y: 266, distance: 8.1
click at [1469, 266] on div "49500 license(s) used by Yu.HyunWoo@YuHyunWoo Checkout: 2025-10-13 16:04 GMT+9 …" at bounding box center [898, 265] width 1180 height 28
click at [1482, 266] on icon at bounding box center [1483, 266] width 3 height 3
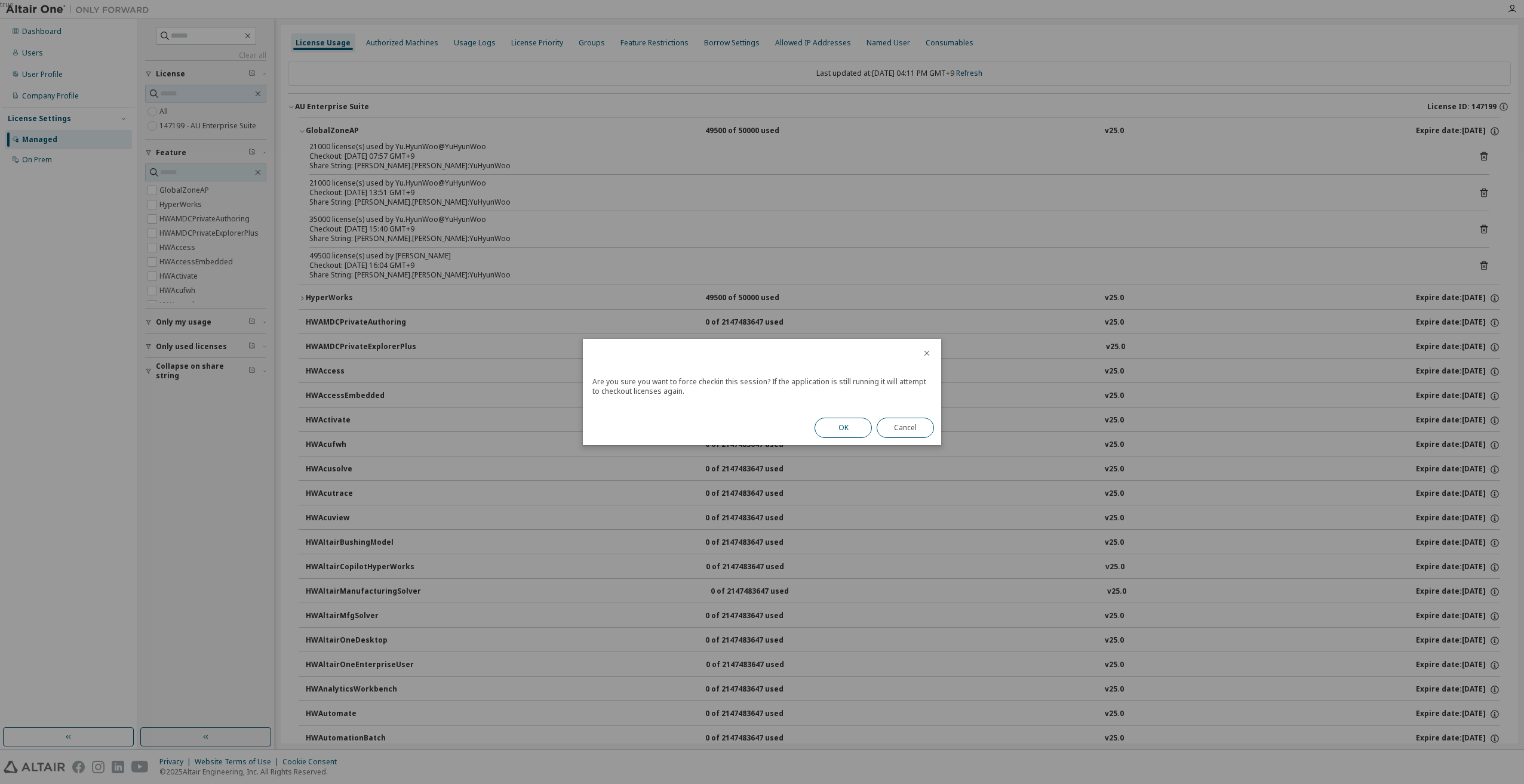
click at [843, 426] on button "OK" at bounding box center [843, 428] width 57 height 20
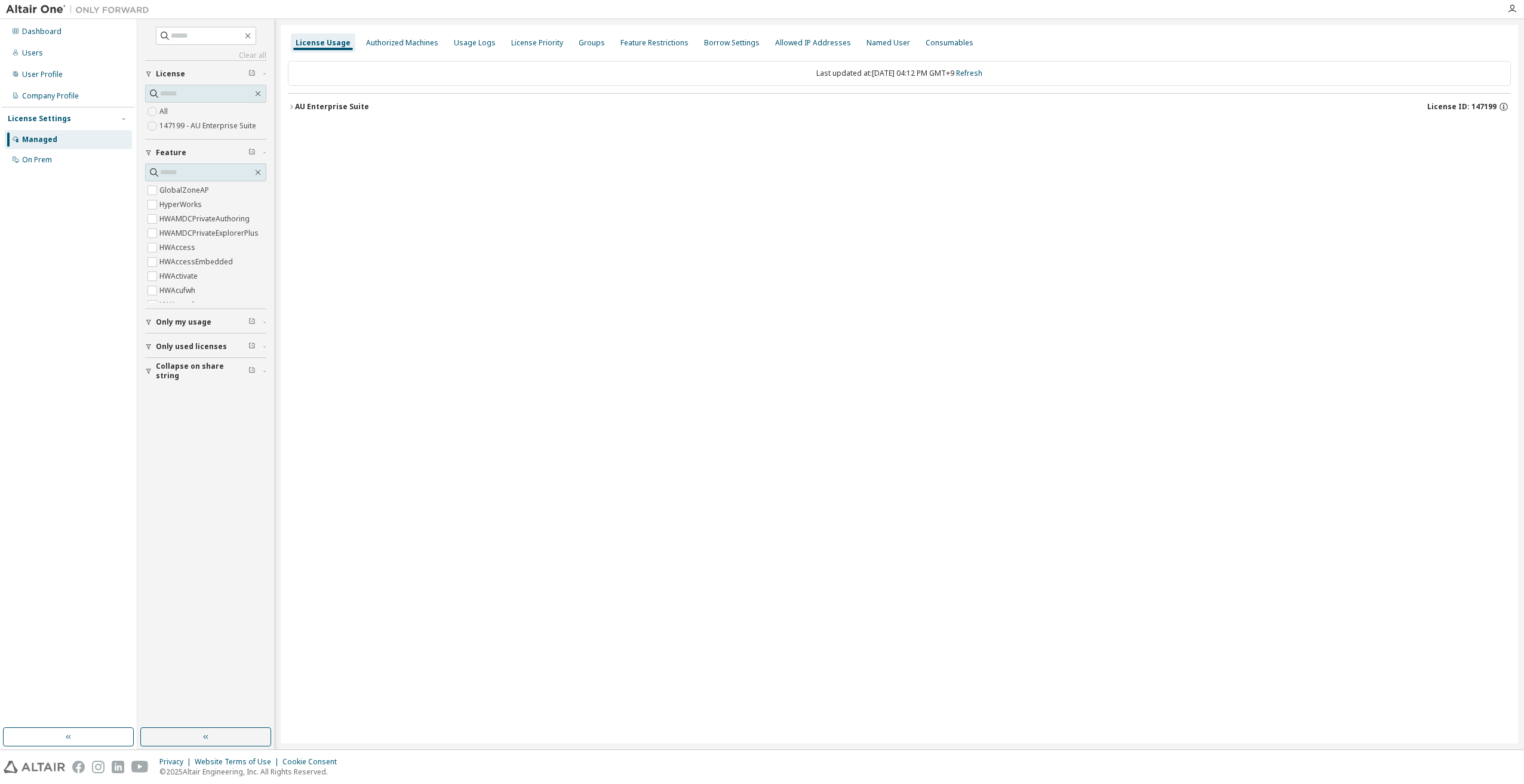
click at [291, 105] on icon "button" at bounding box center [290, 106] width 7 height 7
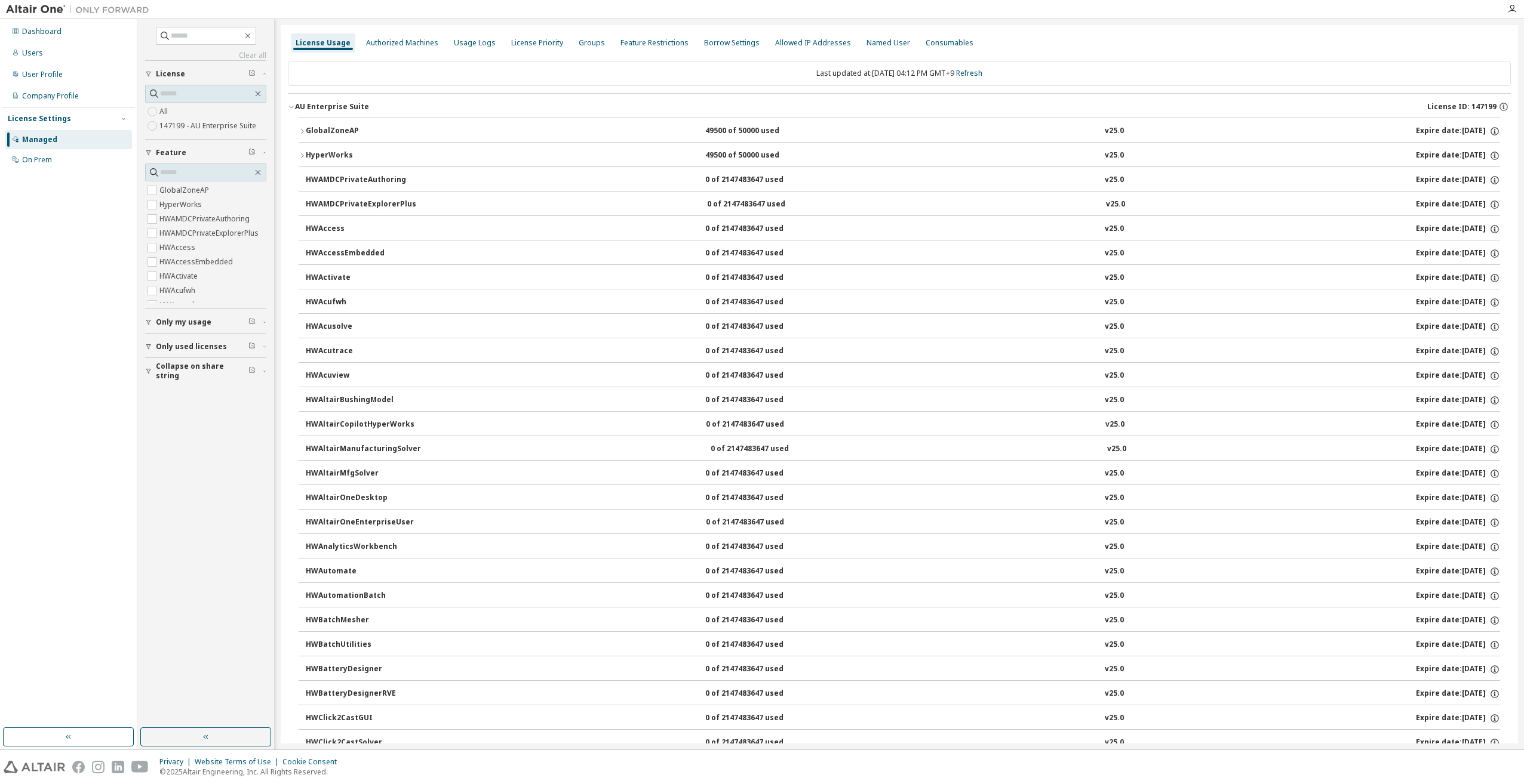
click at [304, 130] on icon "button" at bounding box center [301, 131] width 7 height 7
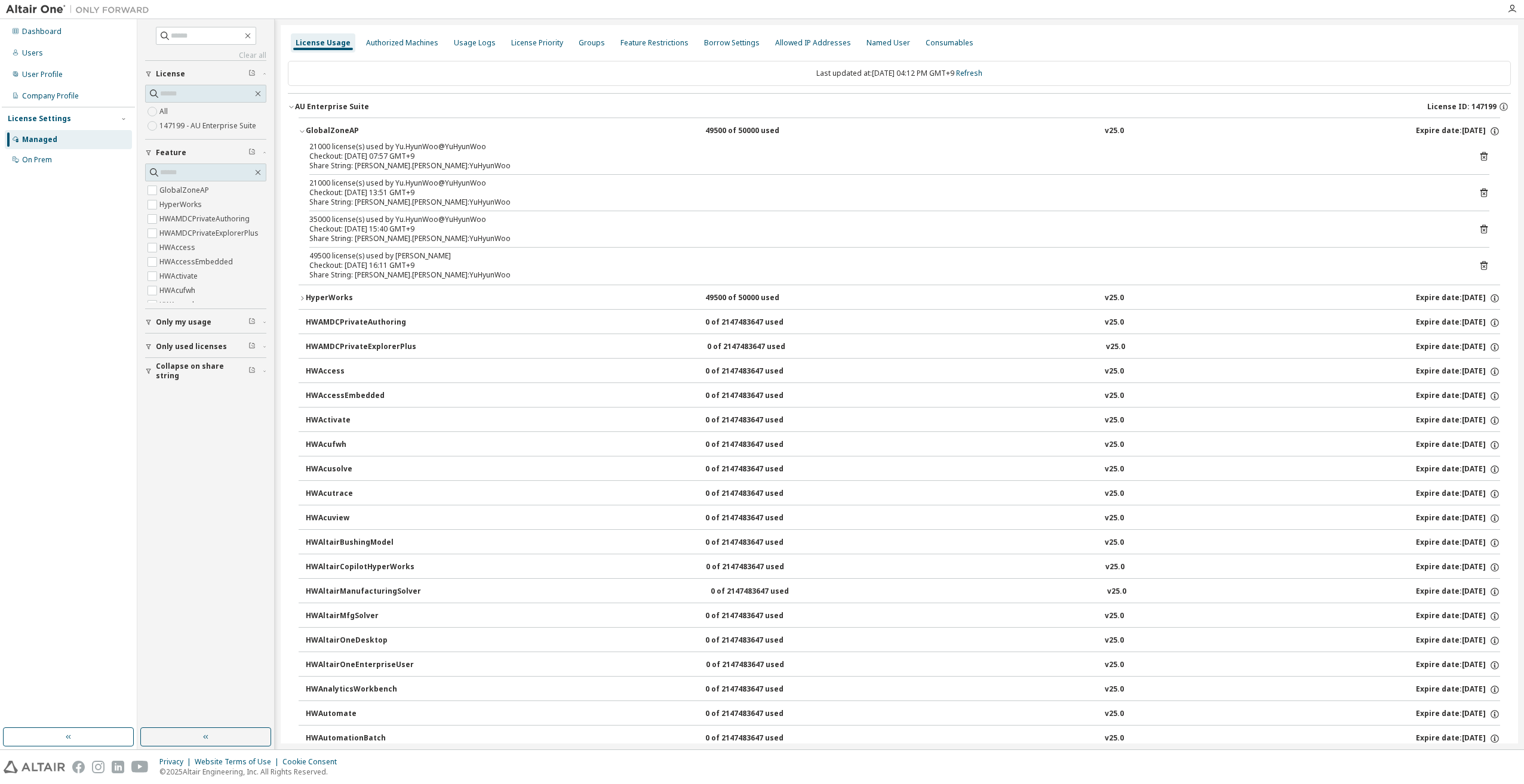
click at [559, 258] on div "49500 license(s) used by Yu.HyunWoo@YuHyunWoo" at bounding box center [884, 256] width 1151 height 10
click at [488, 250] on div "21000 license(s) used by Yu.HyunWoo@YuHyunWoo Checkout: 2025-10-13 07:57 GMT+9 …" at bounding box center [898, 213] width 1201 height 142
click at [425, 258] on div "49500 license(s) used by Yu.HyunWoo@YuHyunWoo" at bounding box center [884, 256] width 1151 height 10
click at [1479, 265] on icon at bounding box center [1483, 265] width 11 height 11
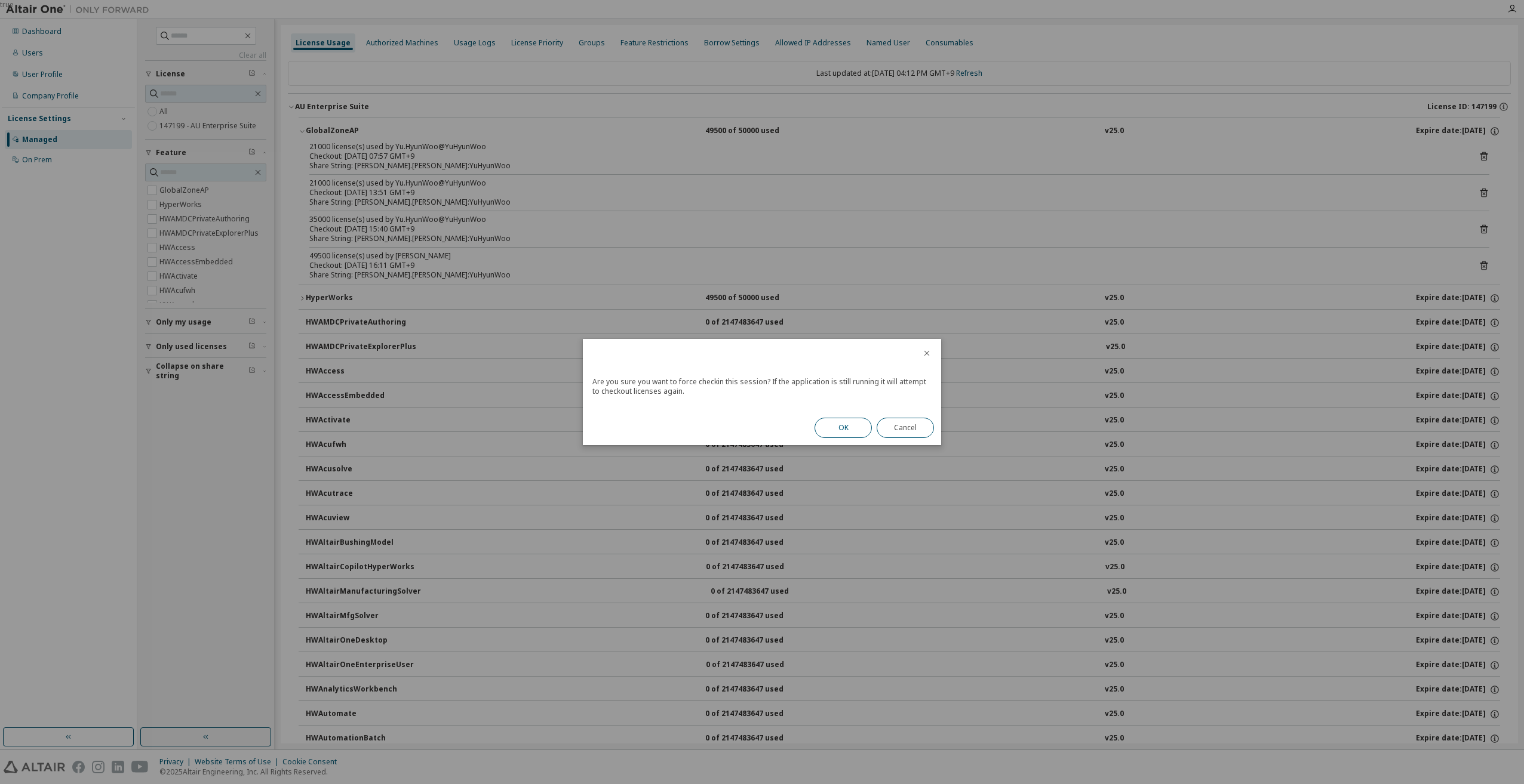
click at [832, 421] on button "OK" at bounding box center [843, 428] width 57 height 20
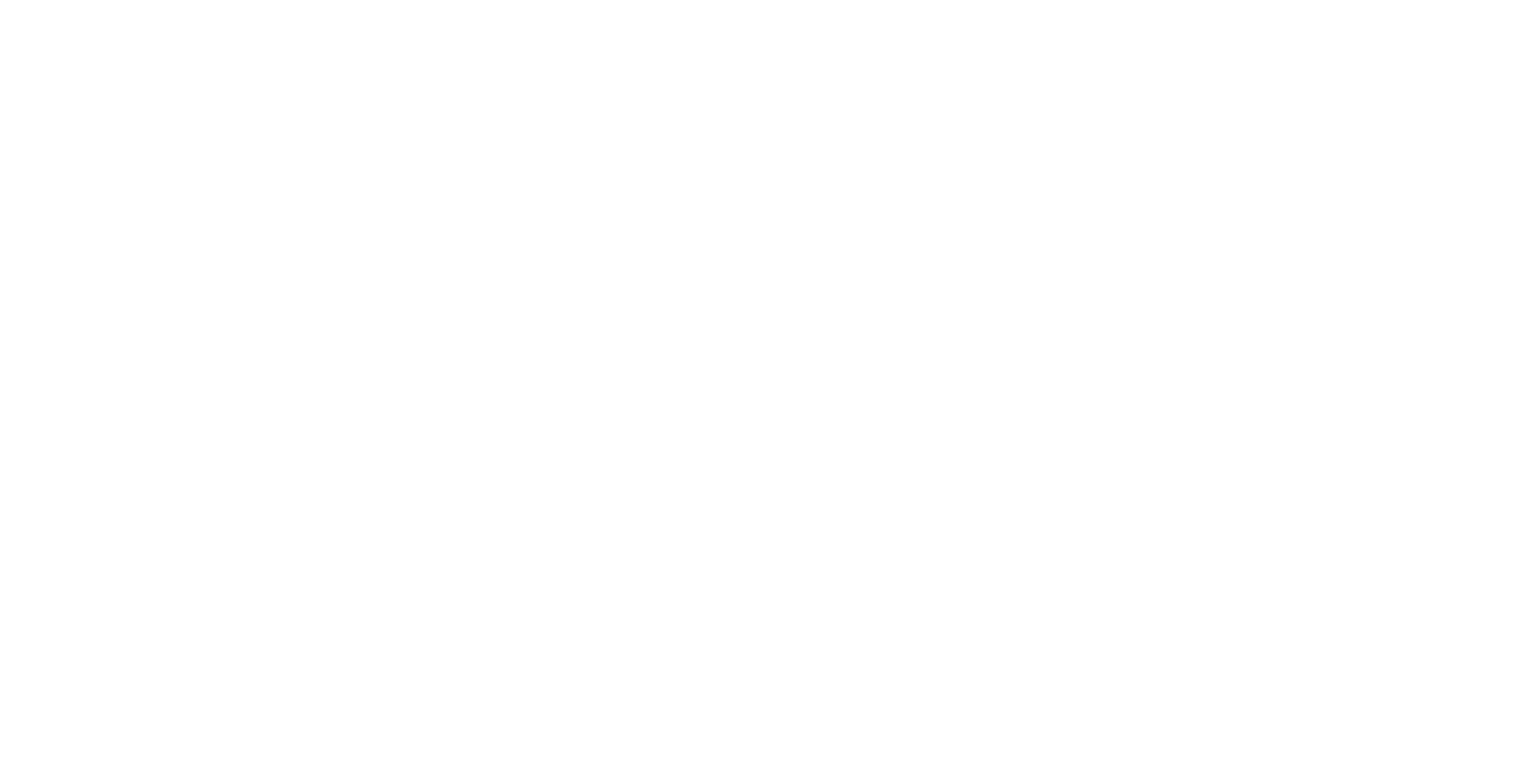
click at [1162, 734] on div at bounding box center [762, 392] width 1524 height 784
click at [1033, 235] on div at bounding box center [762, 392] width 1524 height 784
click at [1034, 234] on div at bounding box center [762, 392] width 1524 height 784
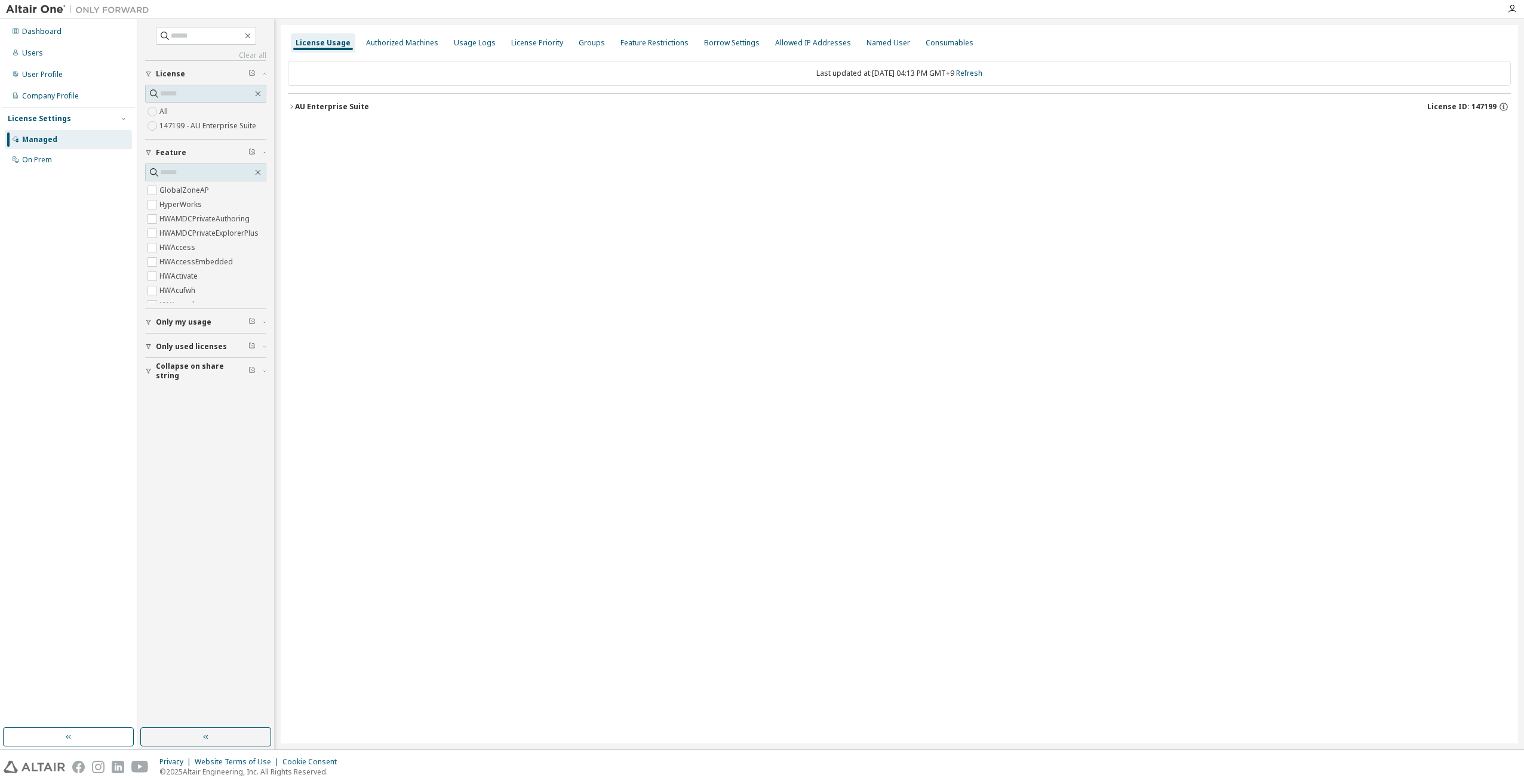
click at [293, 108] on icon "button" at bounding box center [290, 106] width 7 height 7
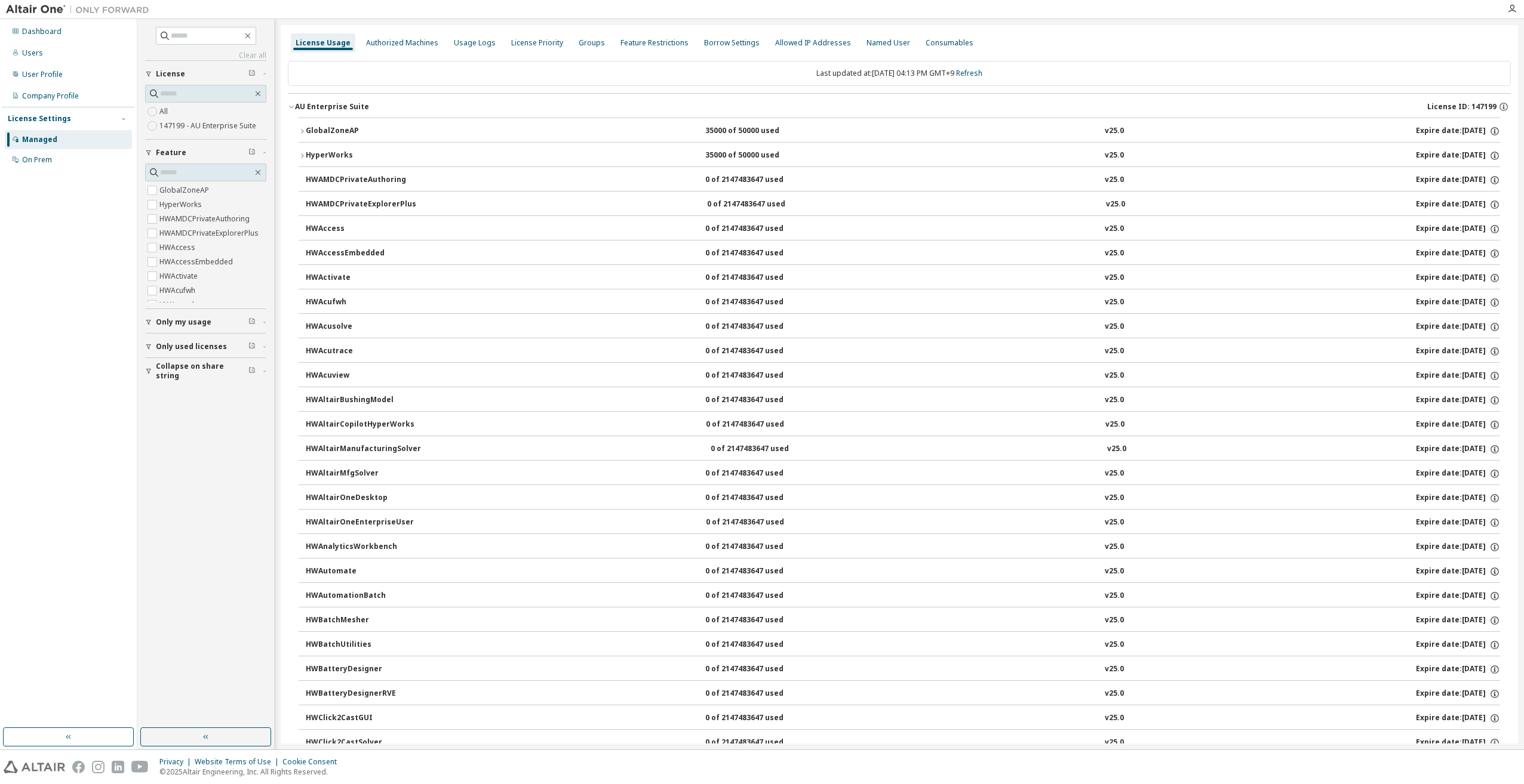
click at [320, 121] on button "GlobalZoneAP 35000 of 50000 used v25.0 Expire date: [DATE]" at bounding box center [898, 131] width 1201 height 26
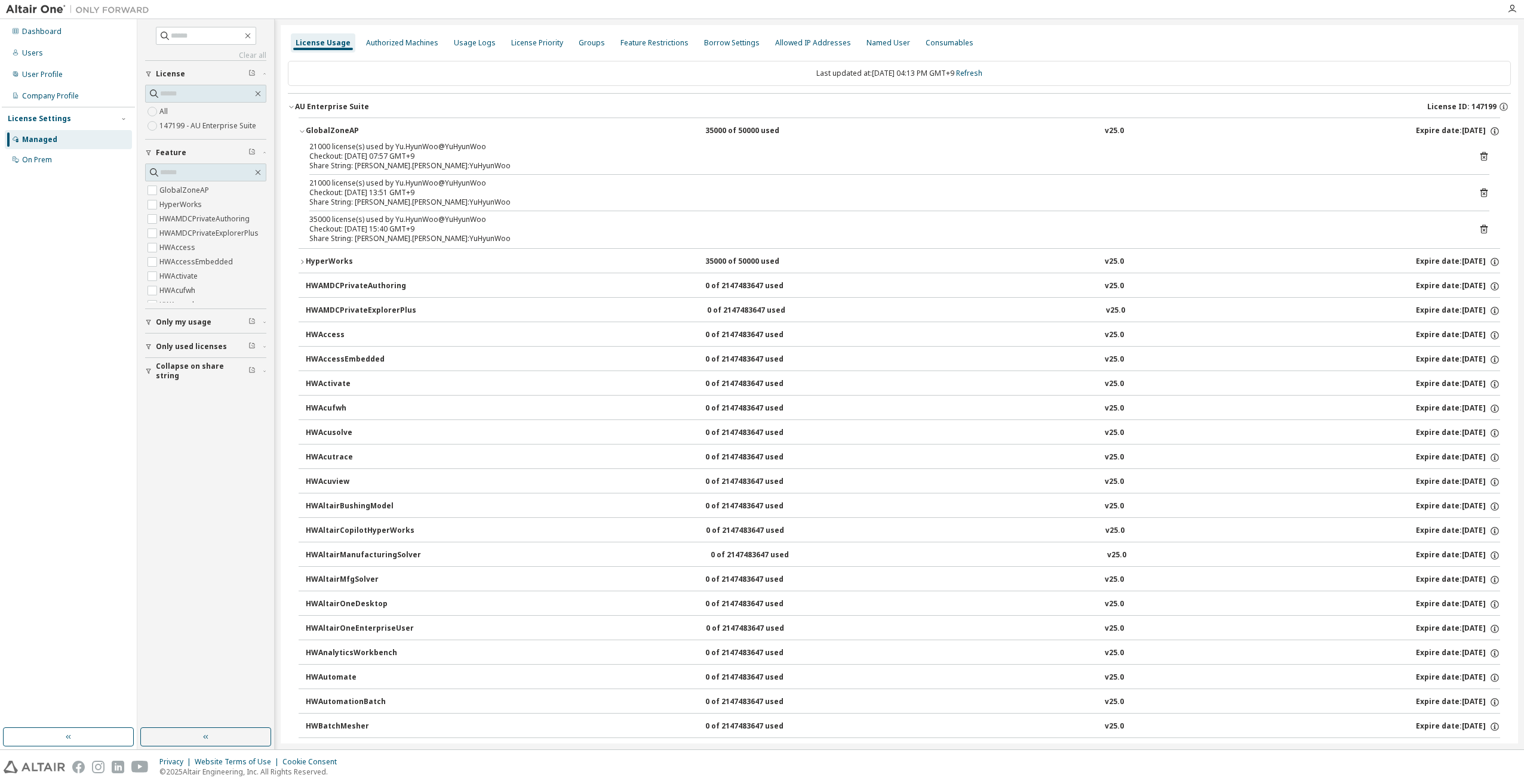
click at [320, 126] on div "GlobalZoneAP" at bounding box center [360, 131] width 107 height 11
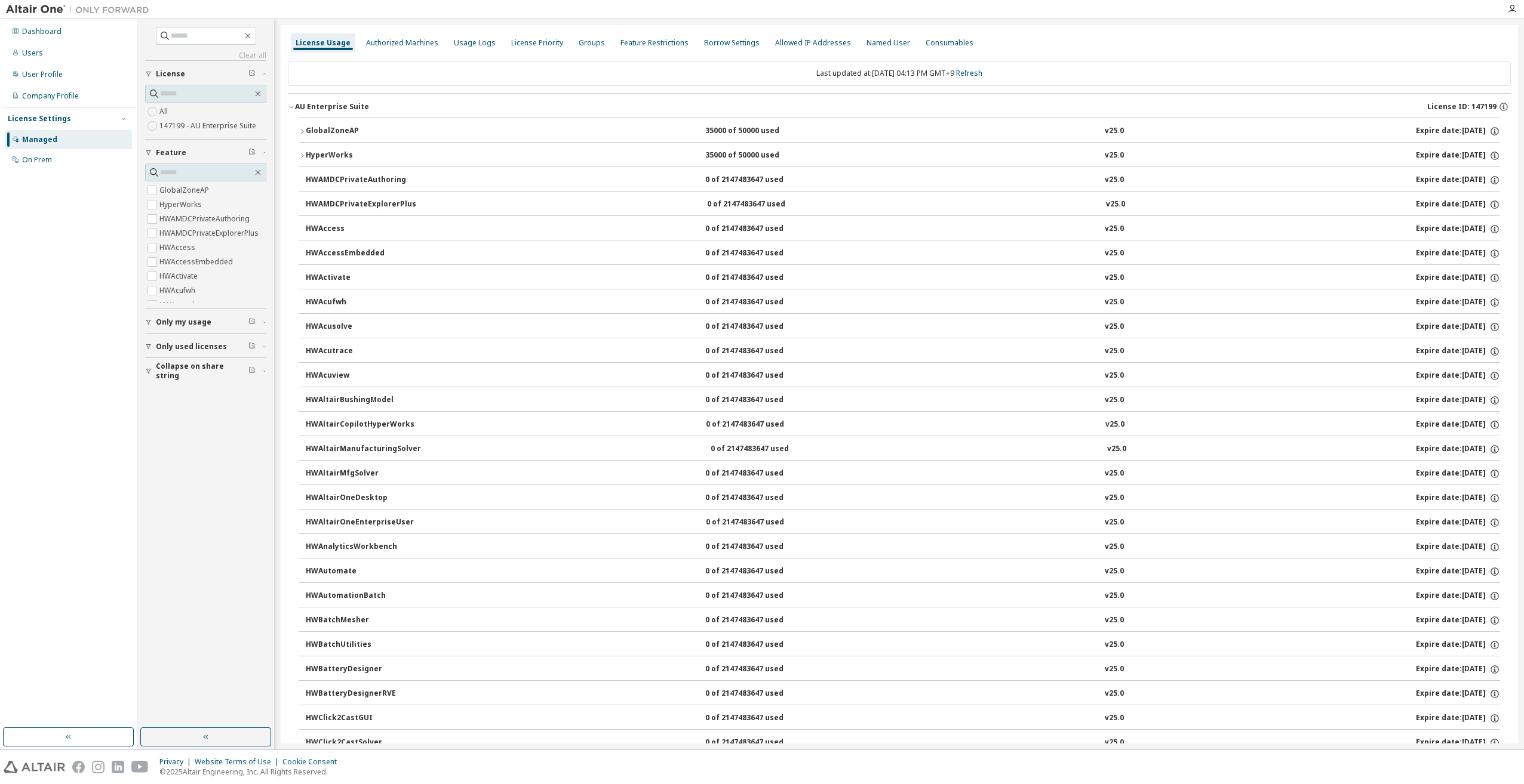
drag, startPoint x: 321, startPoint y: 126, endPoint x: 326, endPoint y: 127, distance: 5.1
click at [323, 126] on div "GlobalZoneAP" at bounding box center [360, 131] width 107 height 11
